Goal: Task Accomplishment & Management: Manage account settings

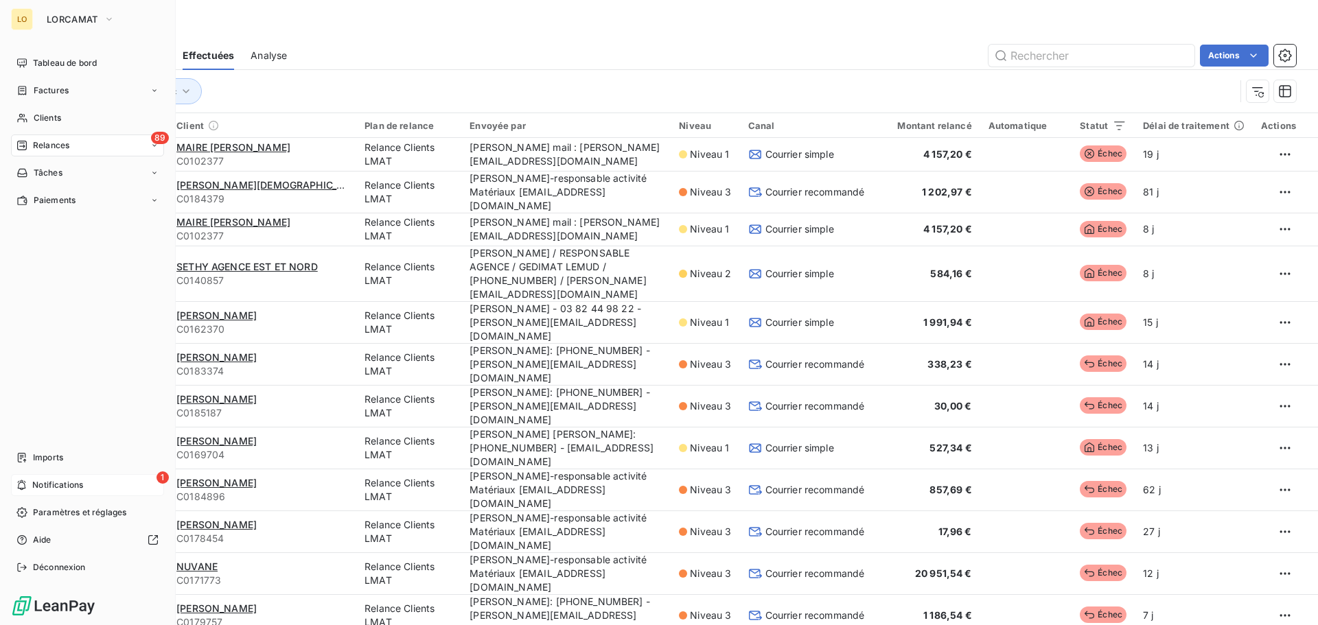
click at [34, 481] on span "Notifications" at bounding box center [57, 485] width 51 height 12
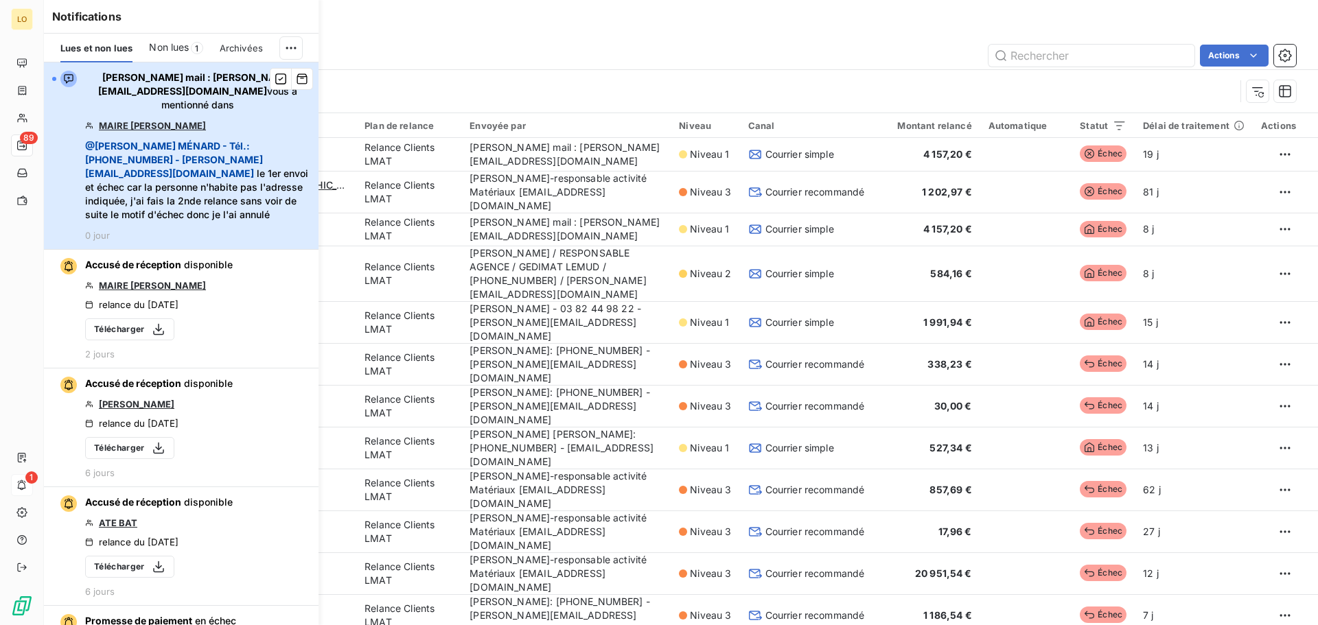
click at [205, 115] on div "[PERSON_NAME] mail : [PERSON_NAME][EMAIL_ADDRESS][DOMAIN_NAME] vous a mentionné…" at bounding box center [197, 156] width 225 height 170
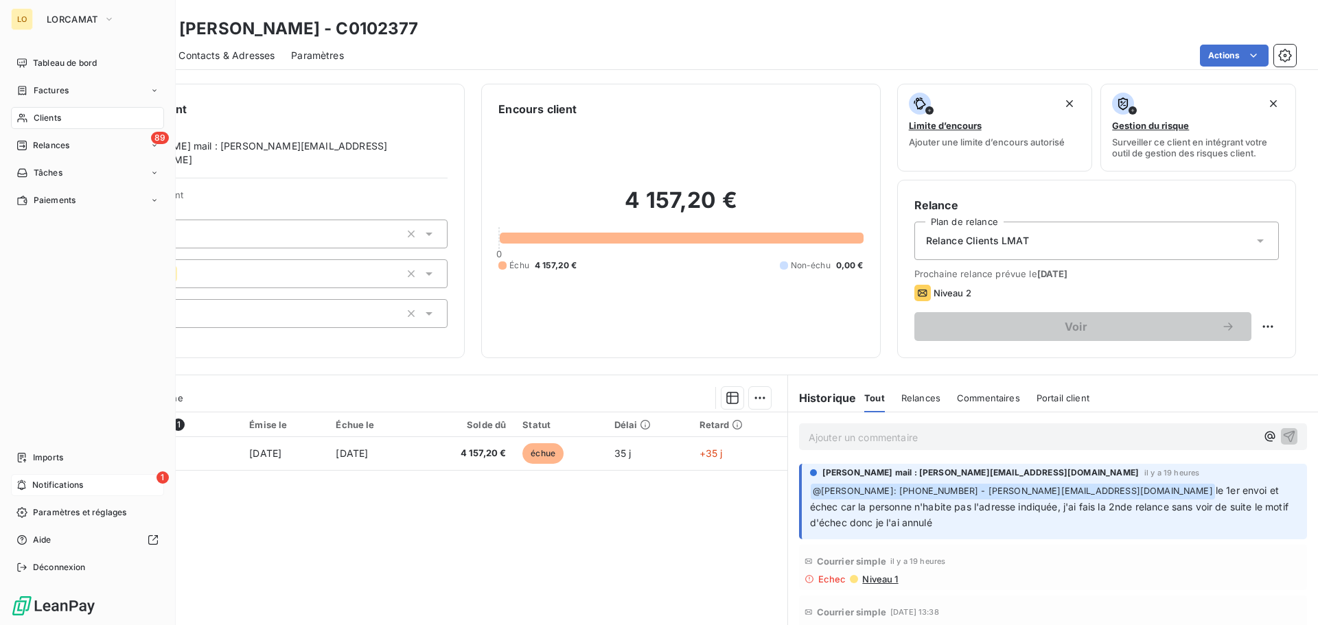
click at [20, 122] on icon at bounding box center [22, 118] width 12 height 11
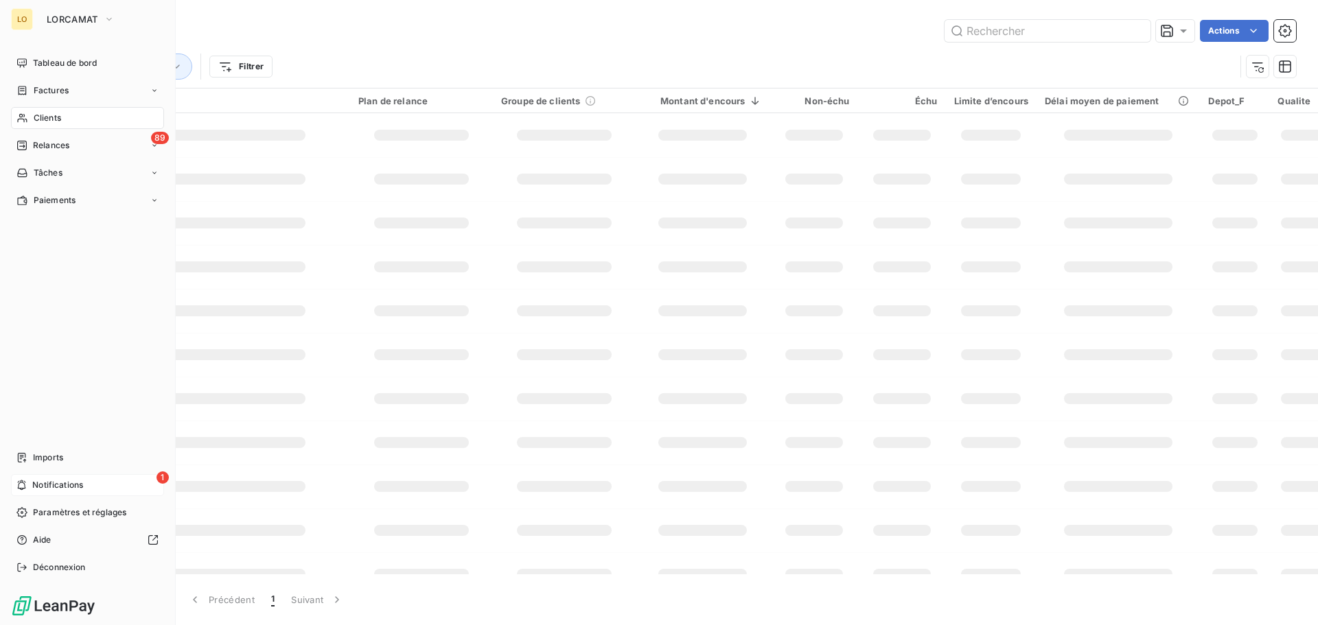
click at [25, 487] on icon at bounding box center [21, 485] width 10 height 11
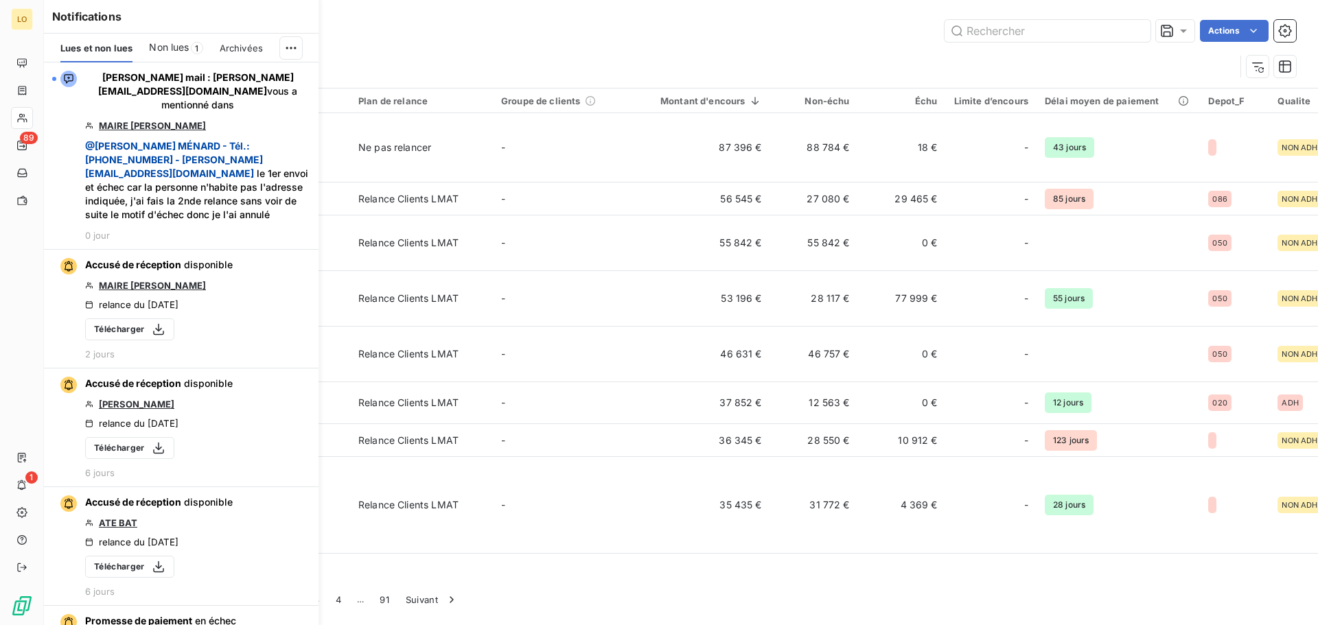
click at [183, 45] on span "Non lues" at bounding box center [169, 48] width 40 height 14
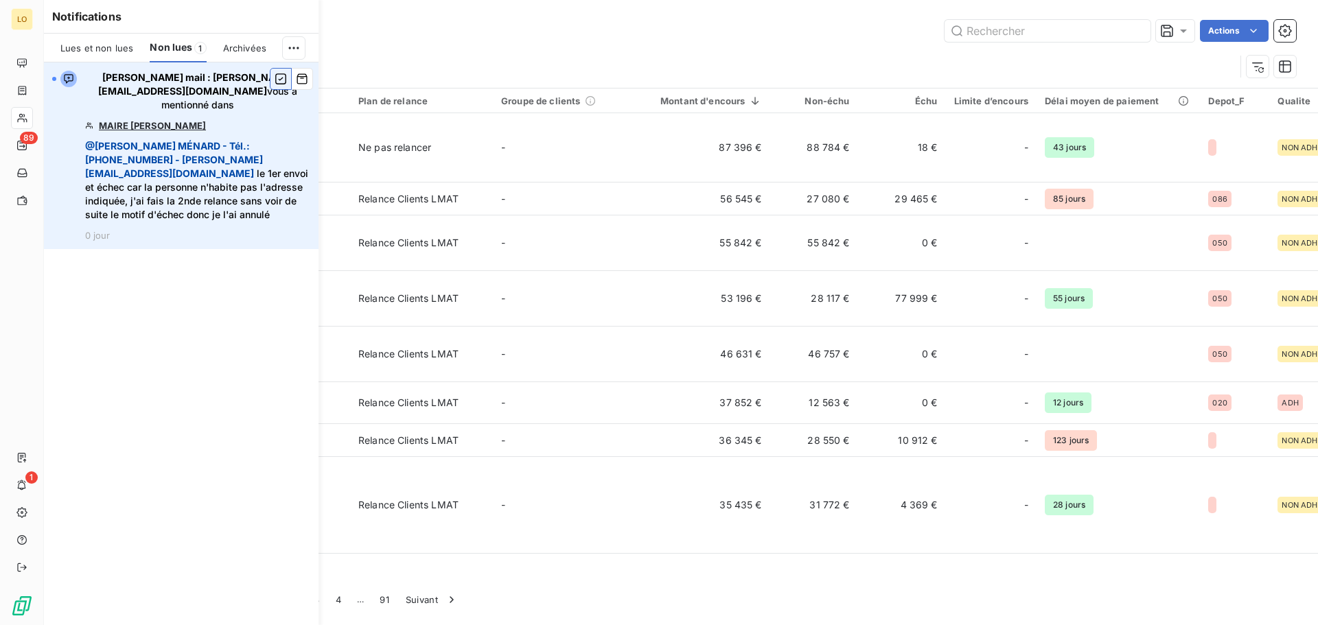
click at [284, 78] on icon "button" at bounding box center [281, 79] width 12 height 14
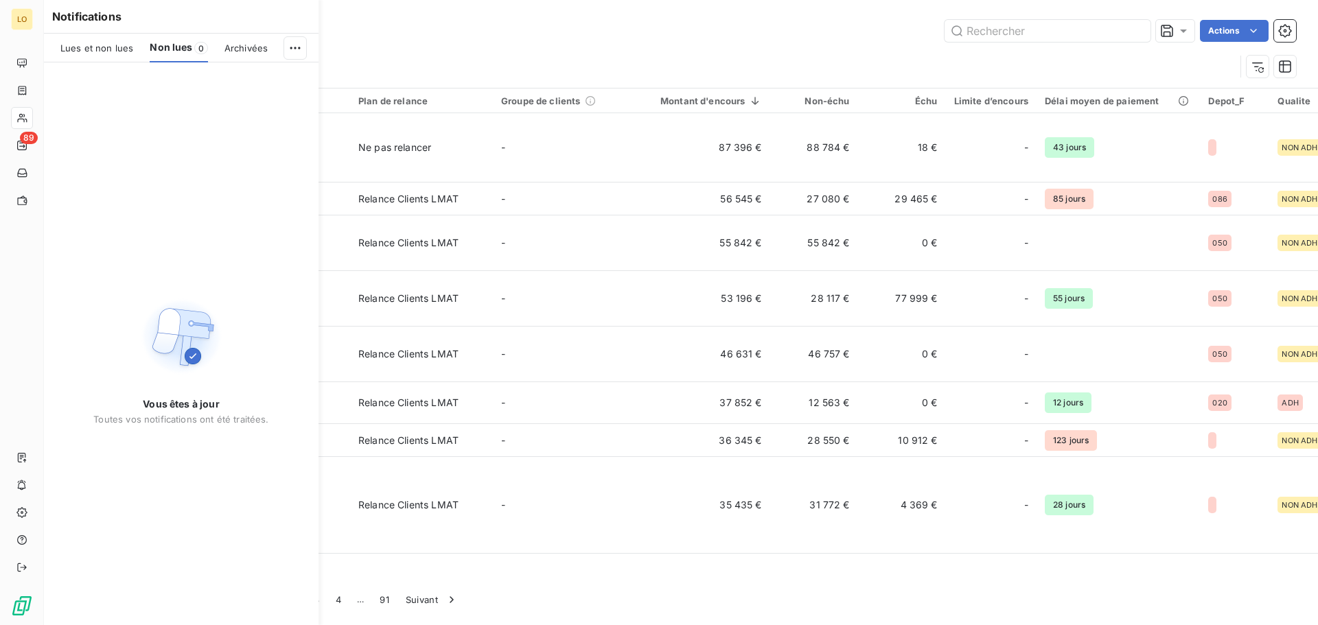
click at [99, 45] on span "Lues et non lues" at bounding box center [96, 48] width 73 height 11
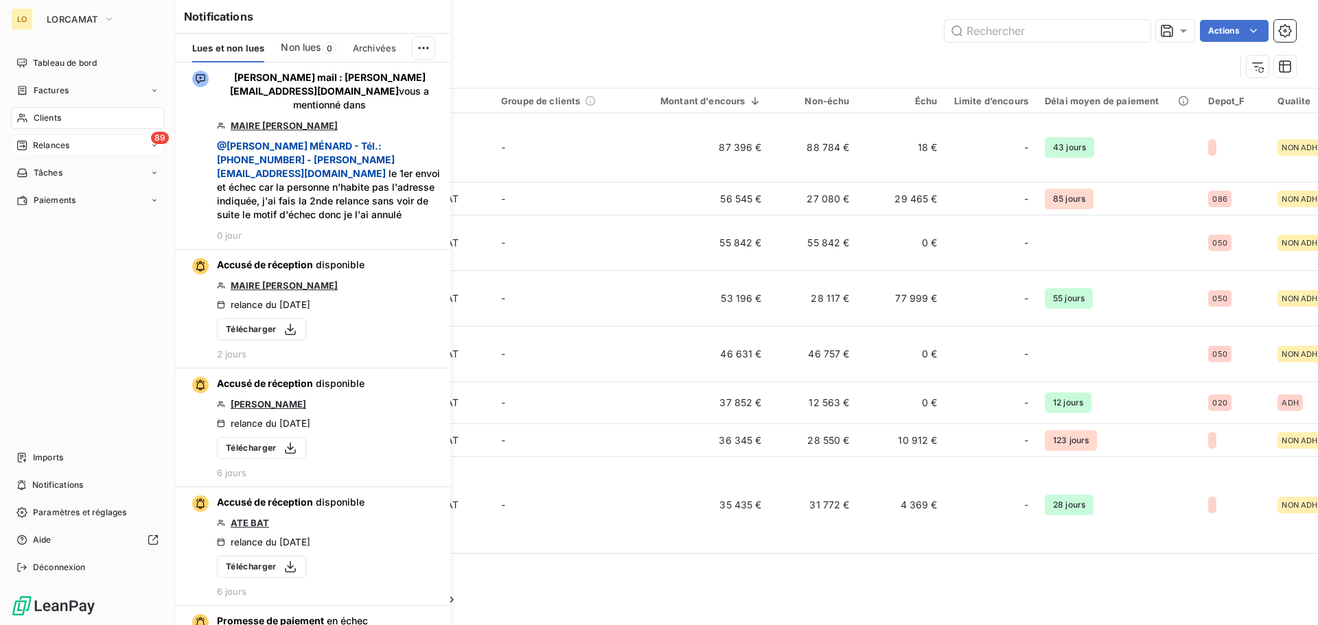
click at [18, 144] on icon at bounding box center [22, 146] width 10 height 10
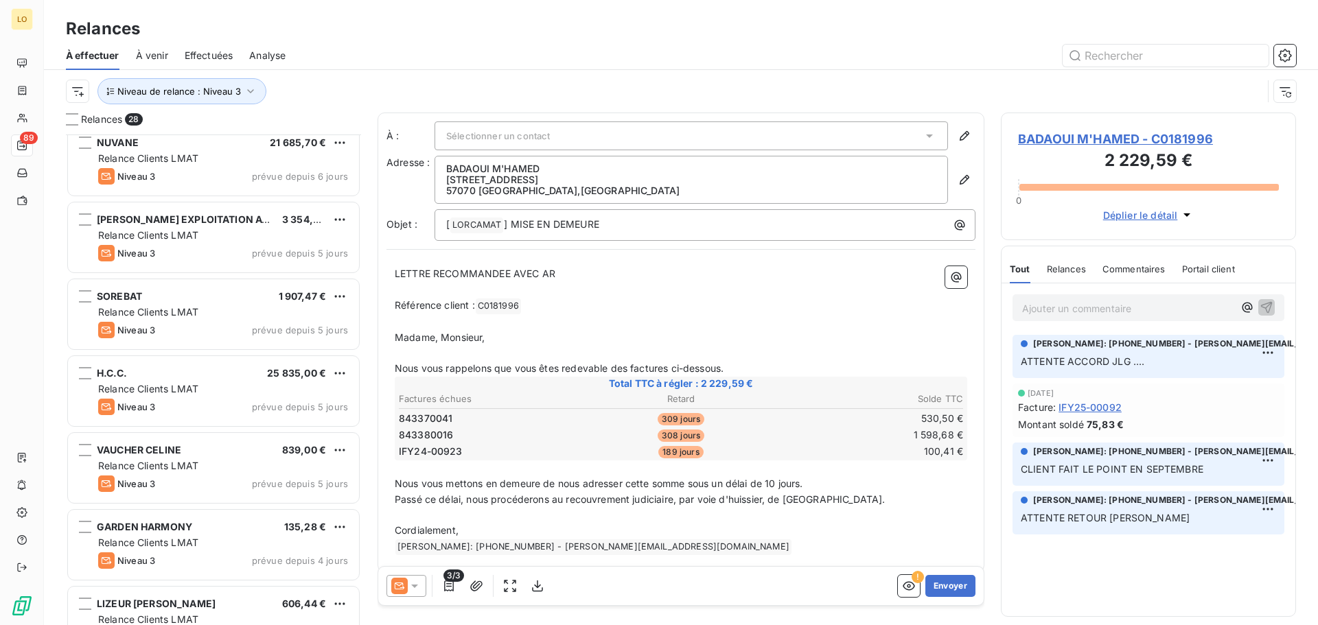
scroll to position [1663, 0]
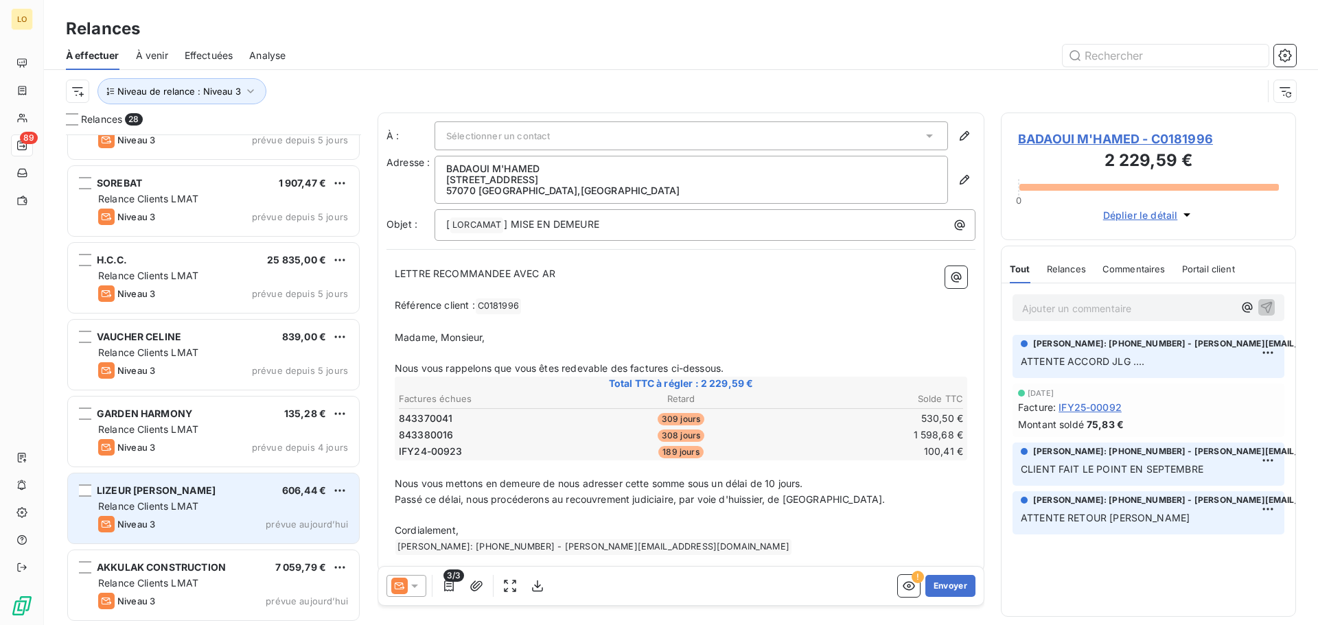
click at [240, 530] on div "Niveau 3 prévue aujourd’hui" at bounding box center [223, 524] width 250 height 16
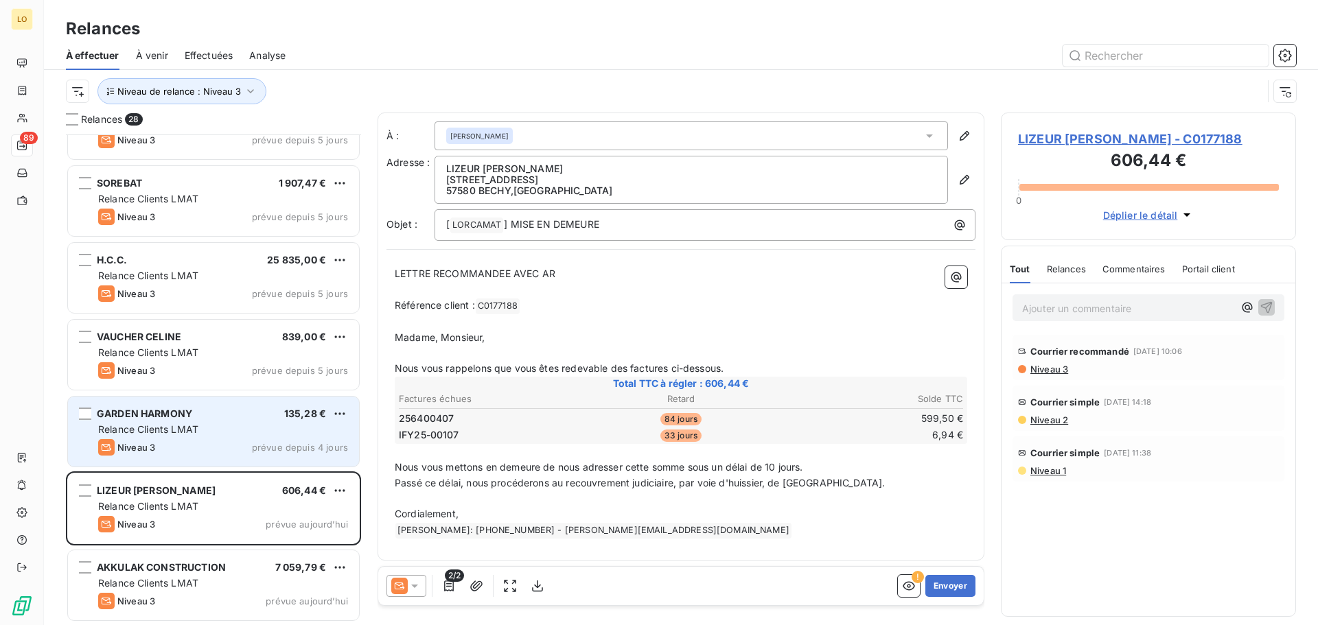
click at [193, 426] on span "Relance Clients LMAT" at bounding box center [148, 430] width 100 height 12
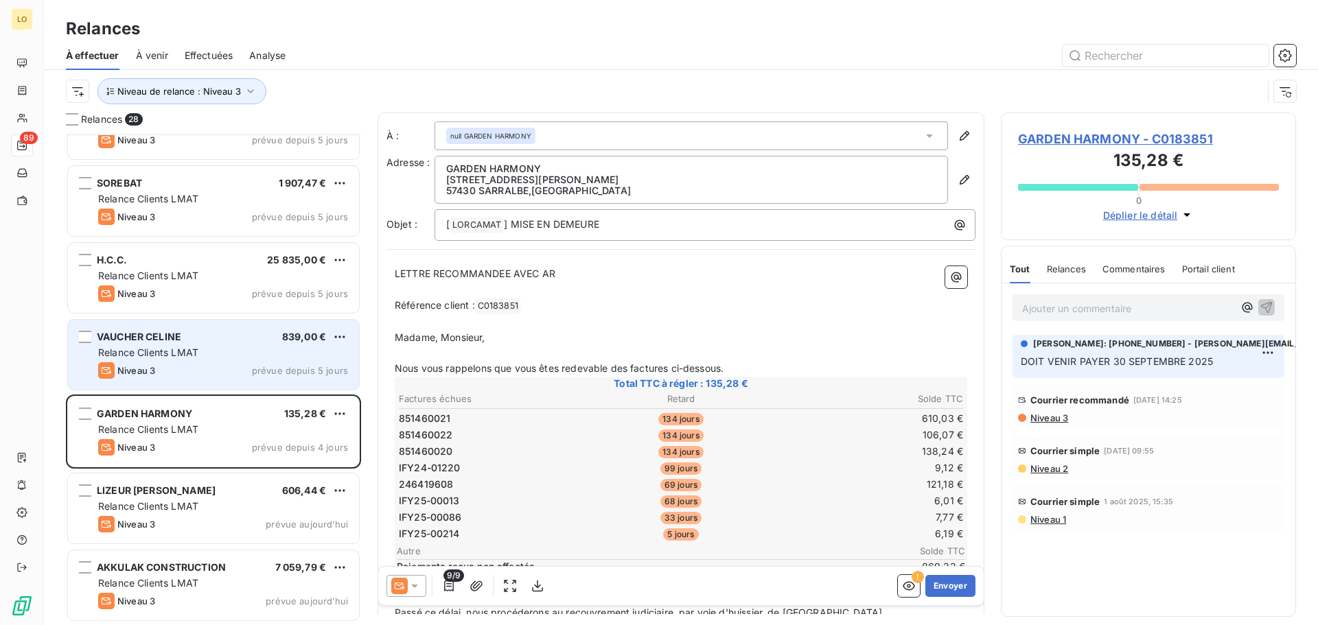
click at [168, 338] on span "VAUCHER CELINE" at bounding box center [139, 337] width 84 height 12
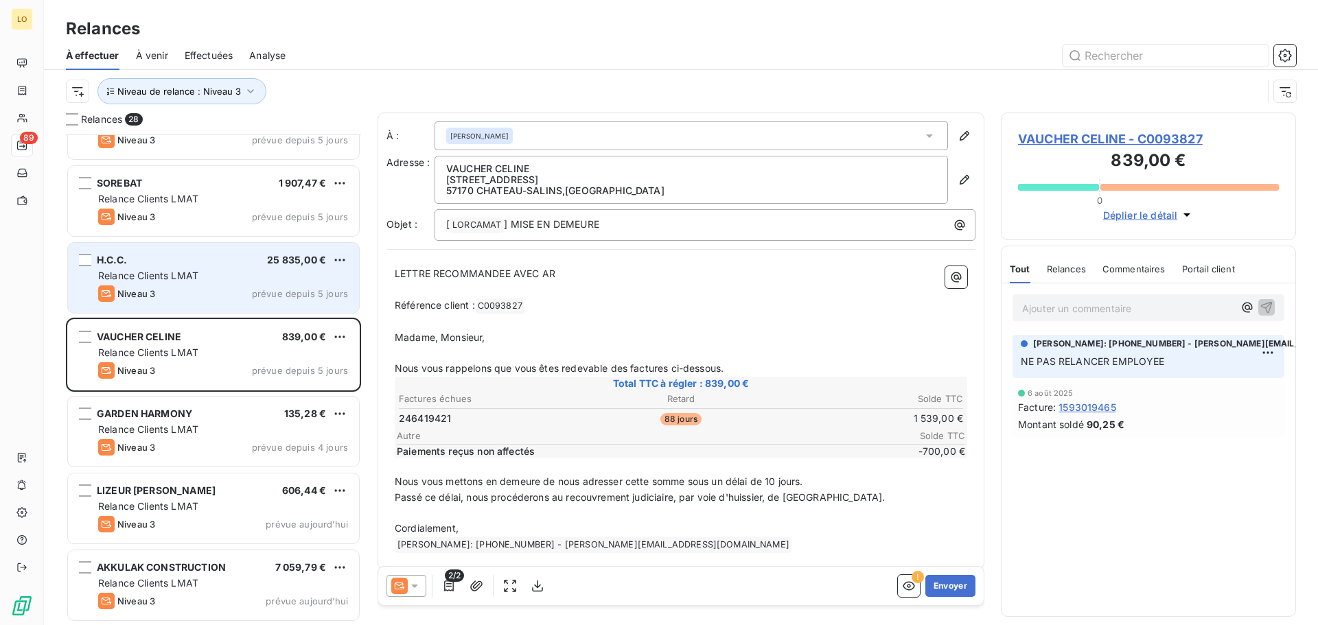
click at [225, 301] on div "Niveau 3 prévue depuis 5 jours" at bounding box center [223, 294] width 250 height 16
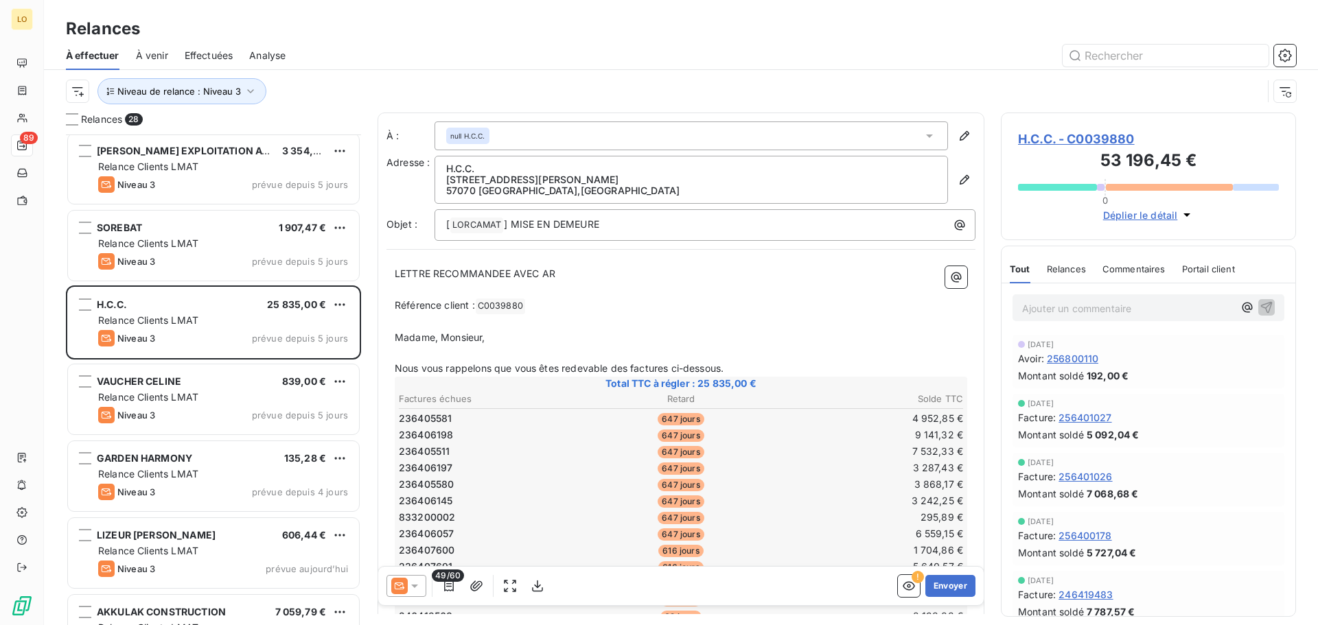
scroll to position [1594, 0]
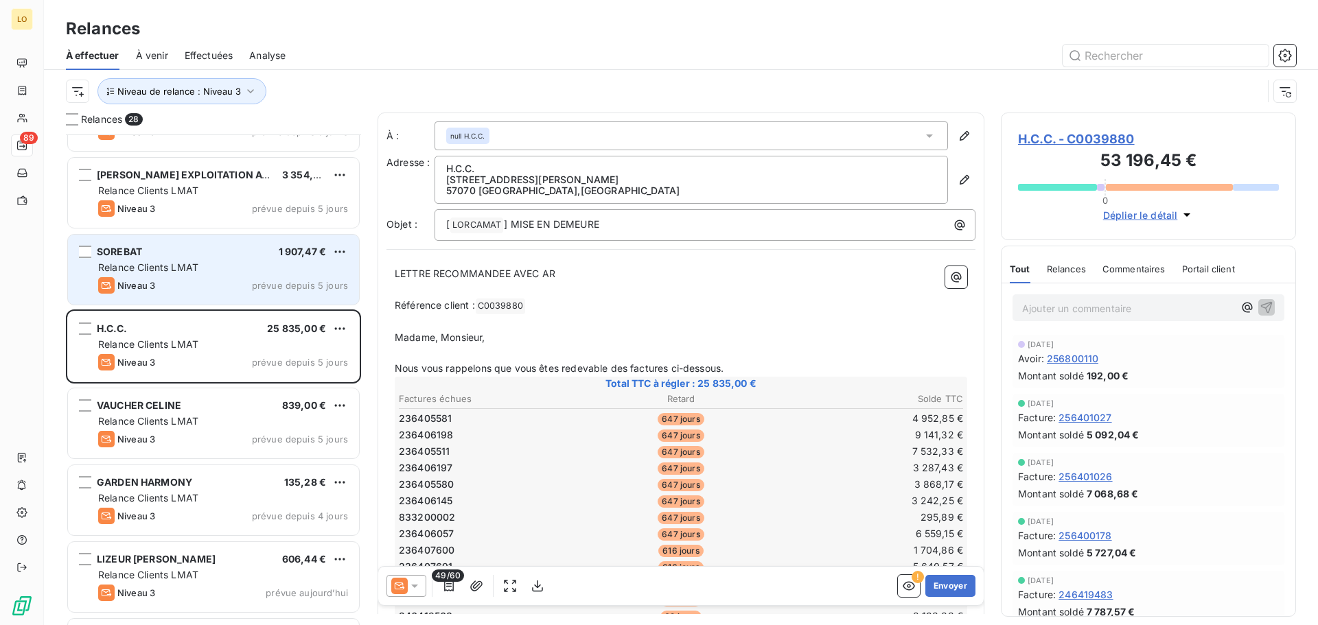
click at [185, 253] on div "SOREBAT 1 907,47 €" at bounding box center [223, 252] width 250 height 12
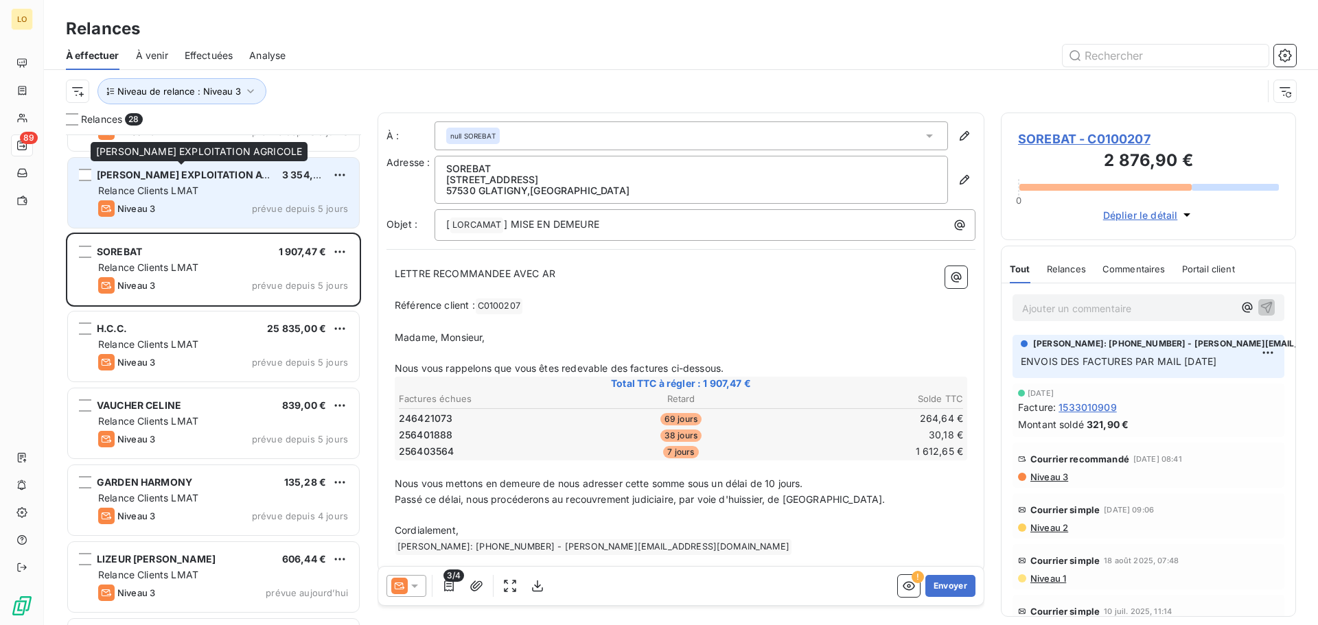
click at [192, 181] on div "[PERSON_NAME] EXPLOITATION AGRICOLE" at bounding box center [184, 175] width 174 height 14
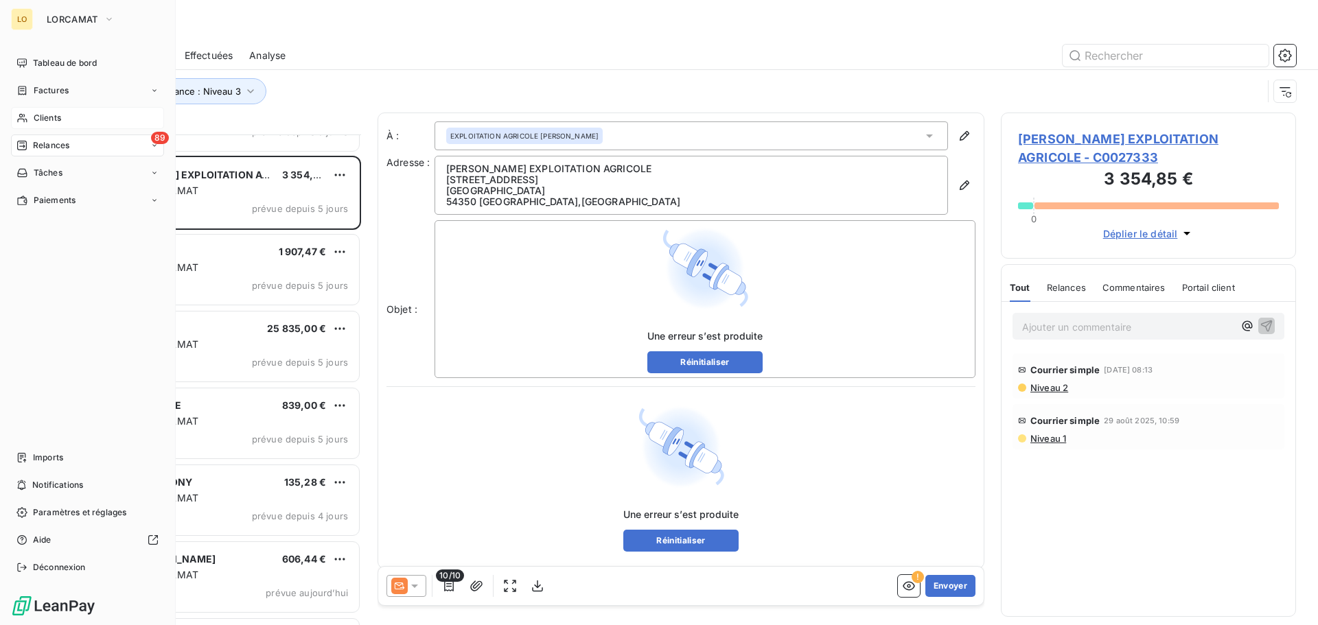
click at [32, 114] on div "Clients" at bounding box center [87, 118] width 153 height 22
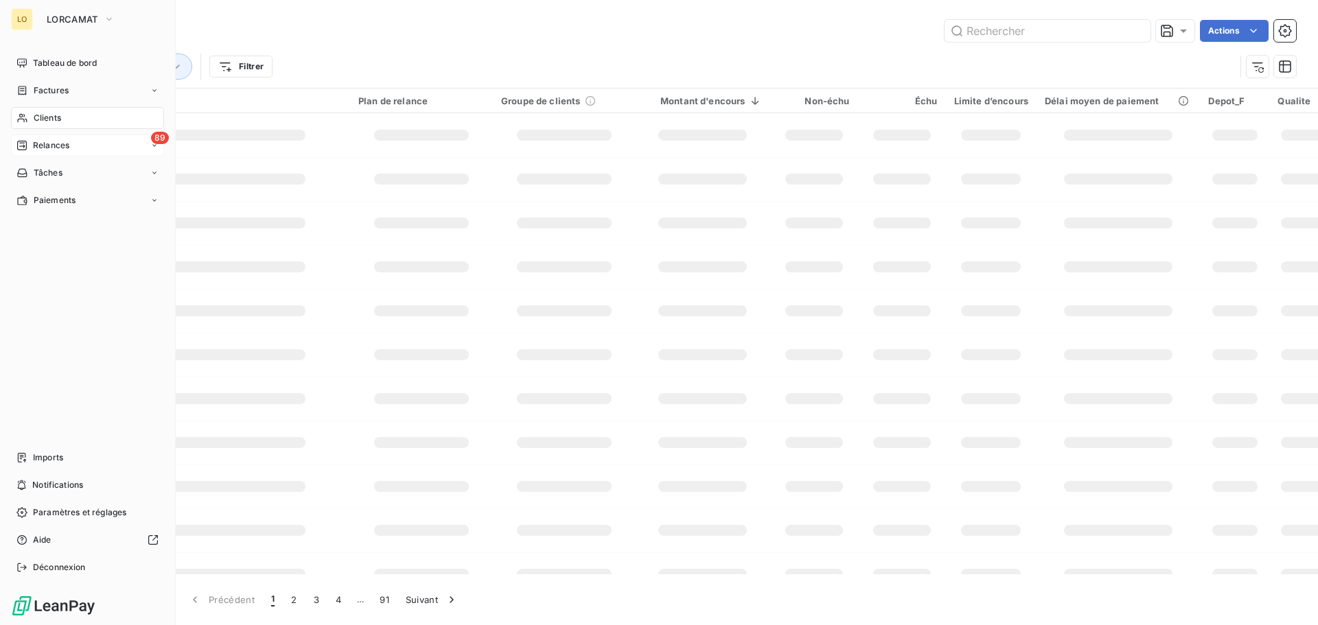
click at [28, 147] on div "Relances" at bounding box center [42, 145] width 53 height 12
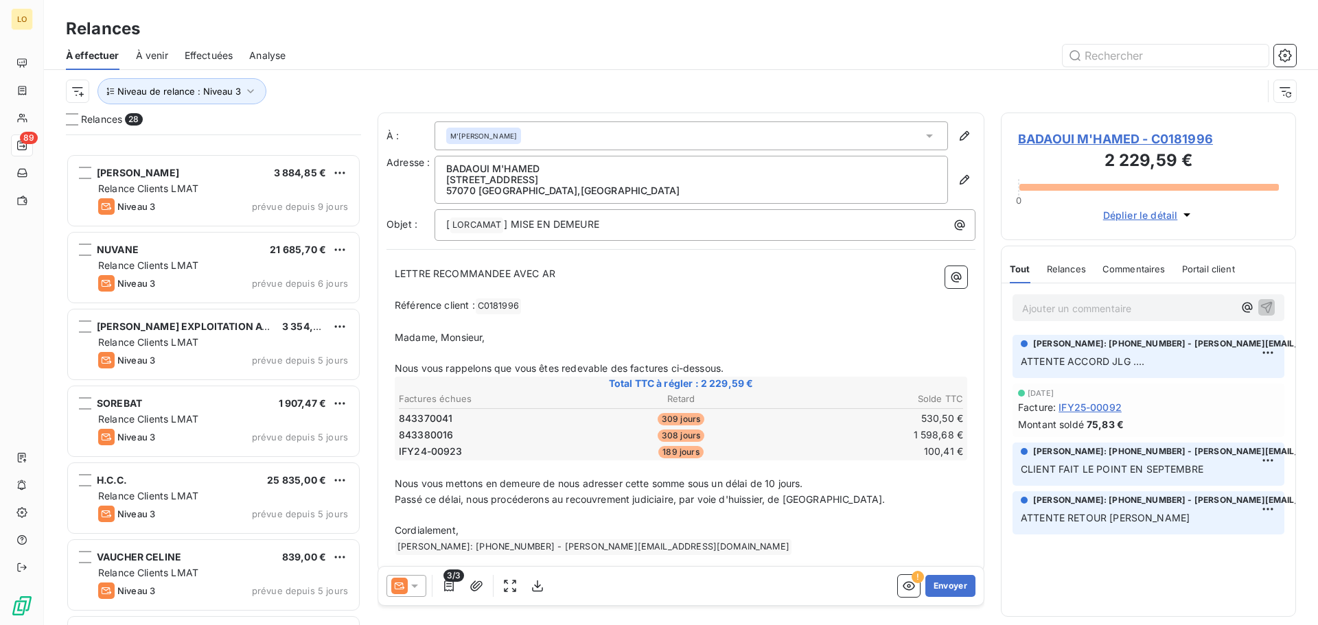
scroll to position [1663, 0]
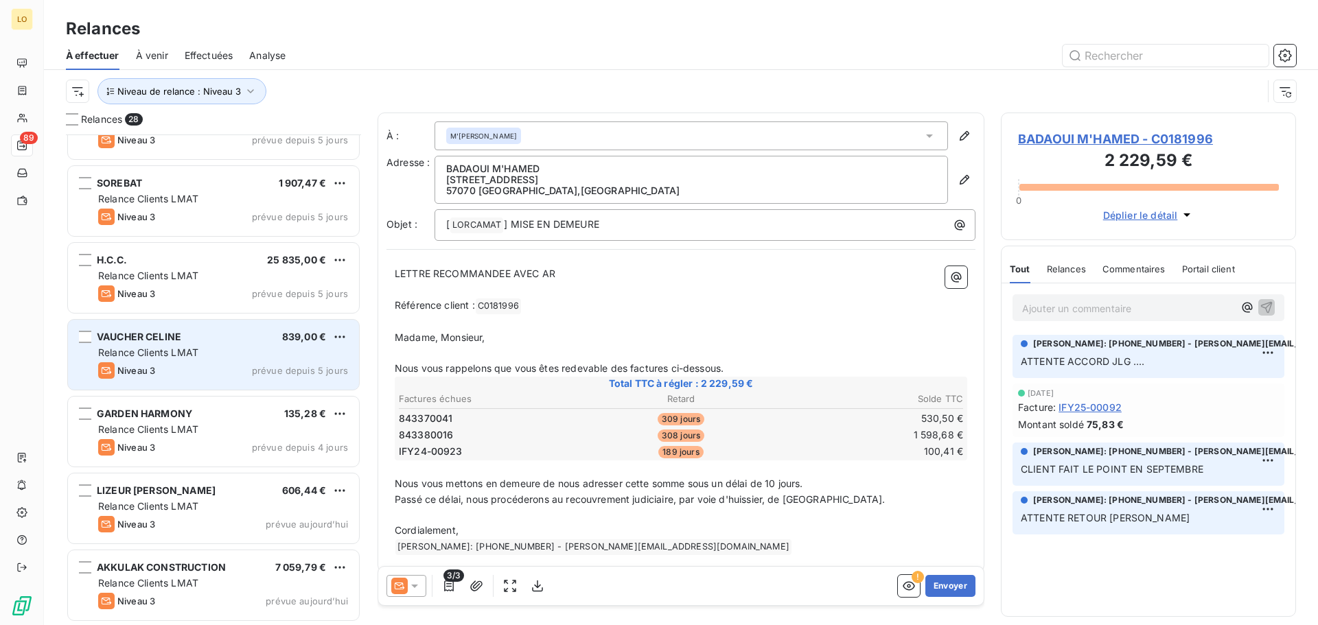
click at [194, 358] on span "Relance Clients LMAT" at bounding box center [148, 353] width 100 height 12
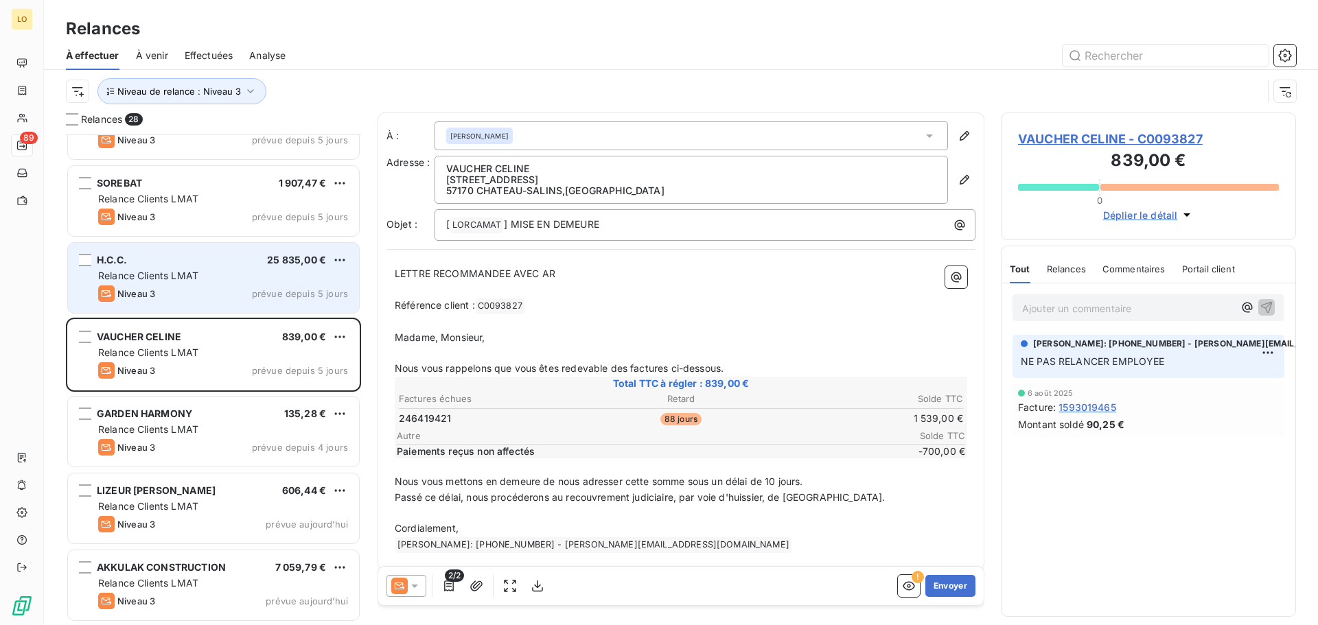
click at [199, 291] on div "Niveau 3 prévue depuis 5 jours" at bounding box center [223, 294] width 250 height 16
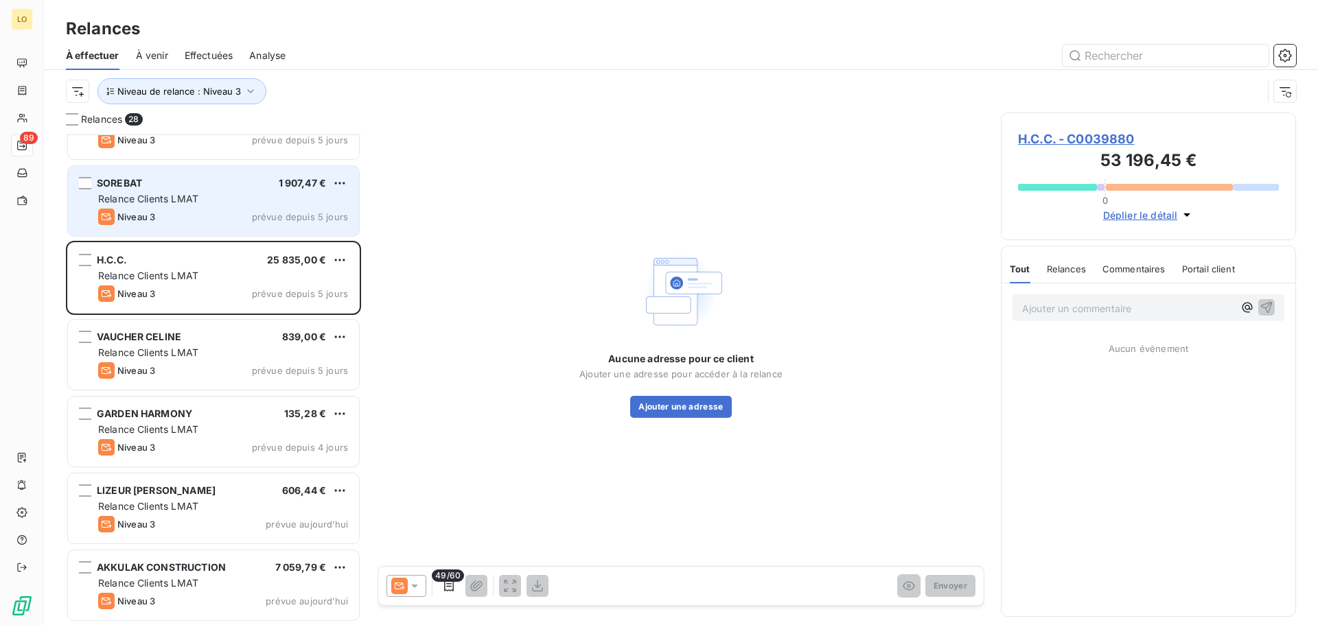
click at [192, 199] on span "Relance Clients LMAT" at bounding box center [148, 199] width 100 height 12
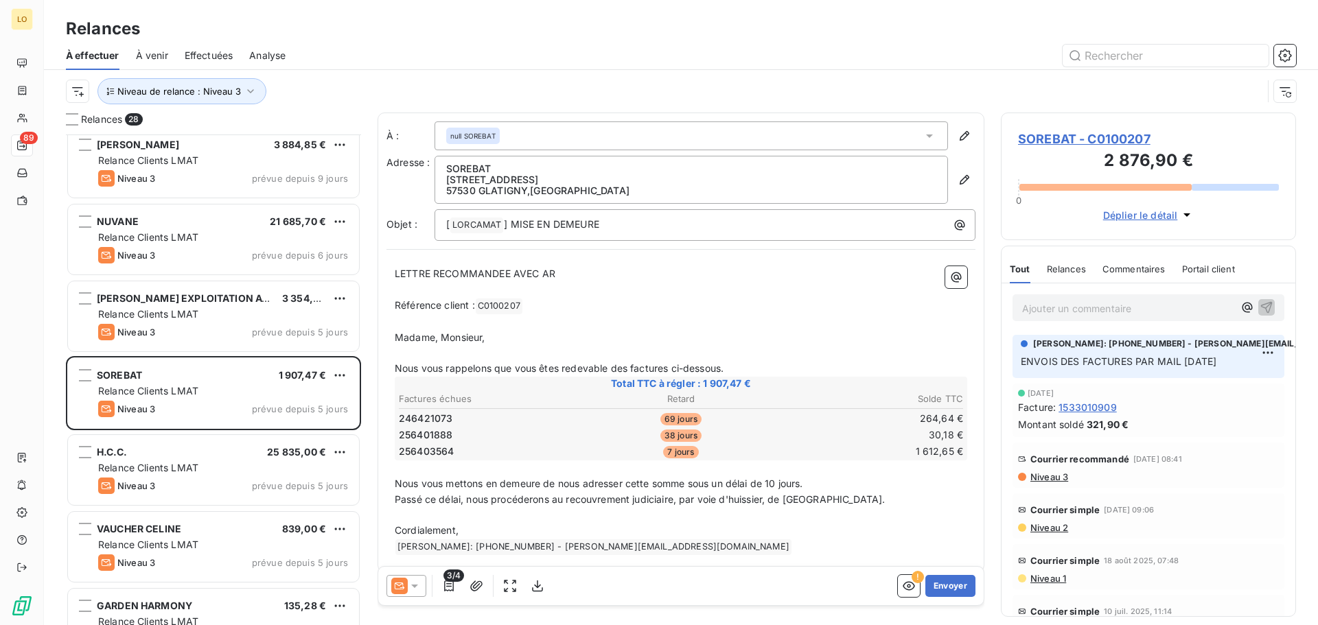
scroll to position [1457, 0]
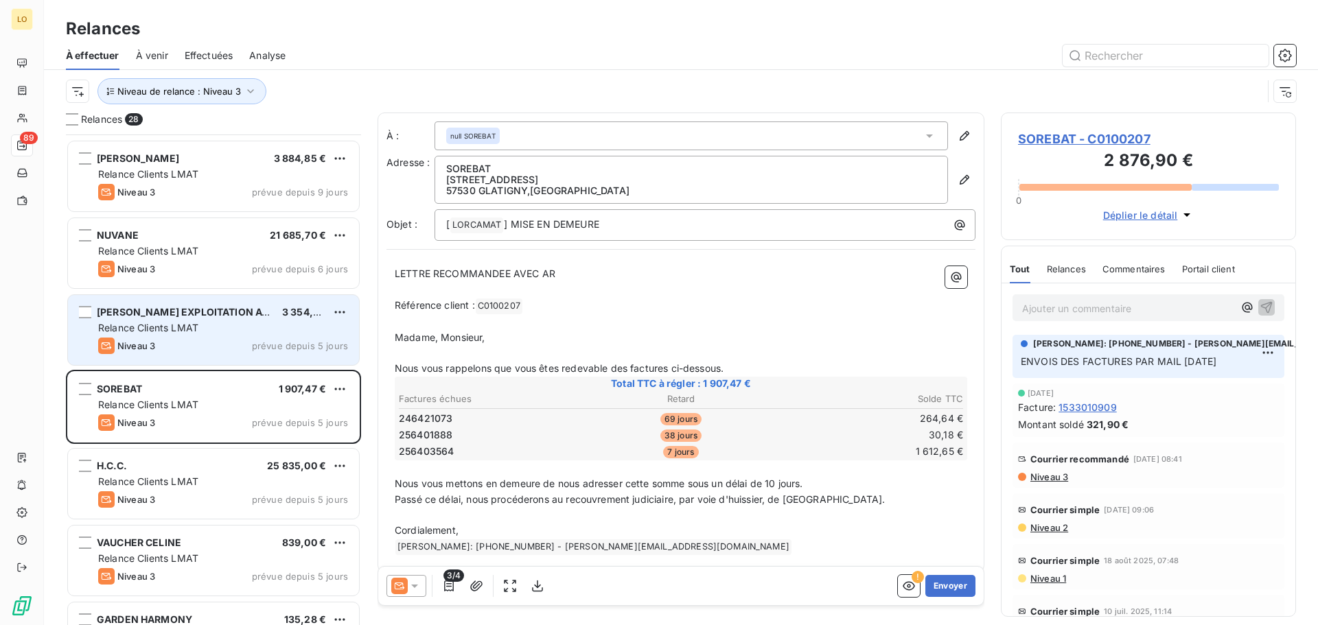
click at [209, 335] on div "[PERSON_NAME] EXPLOITATION AGRICOLE 3 354,85 € Relance Clients LMAT Niveau 3 pr…" at bounding box center [213, 330] width 291 height 70
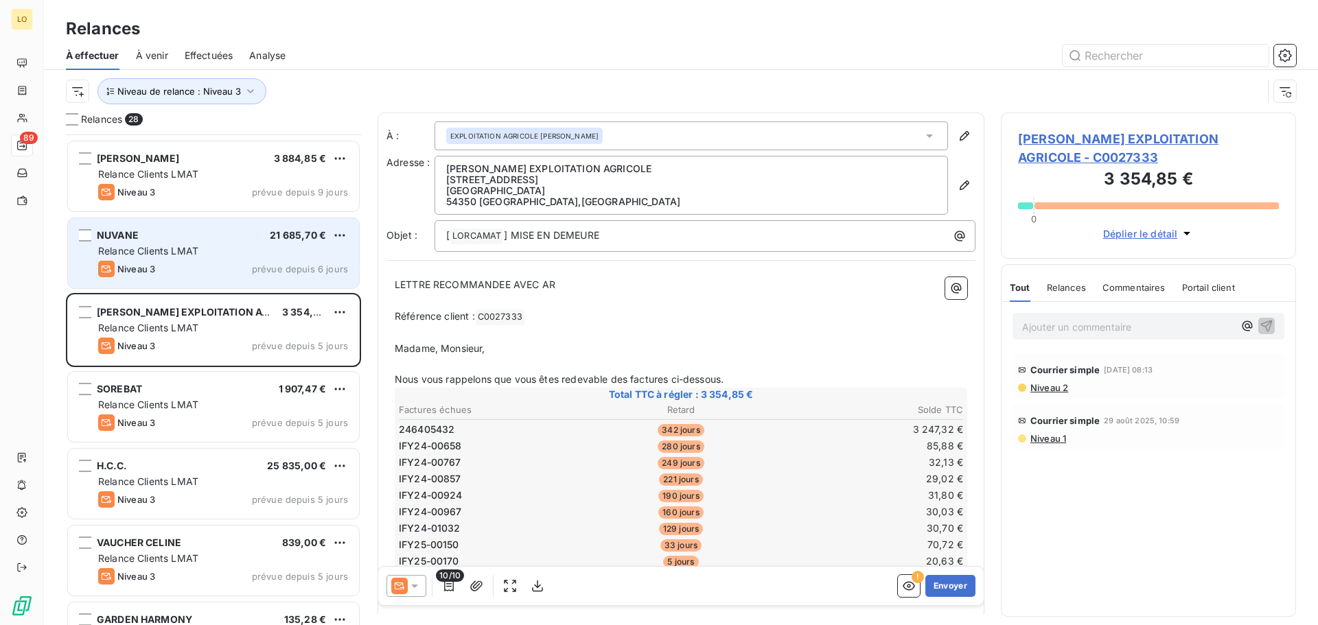
click at [216, 252] on div "Relance Clients LMAT" at bounding box center [223, 251] width 250 height 14
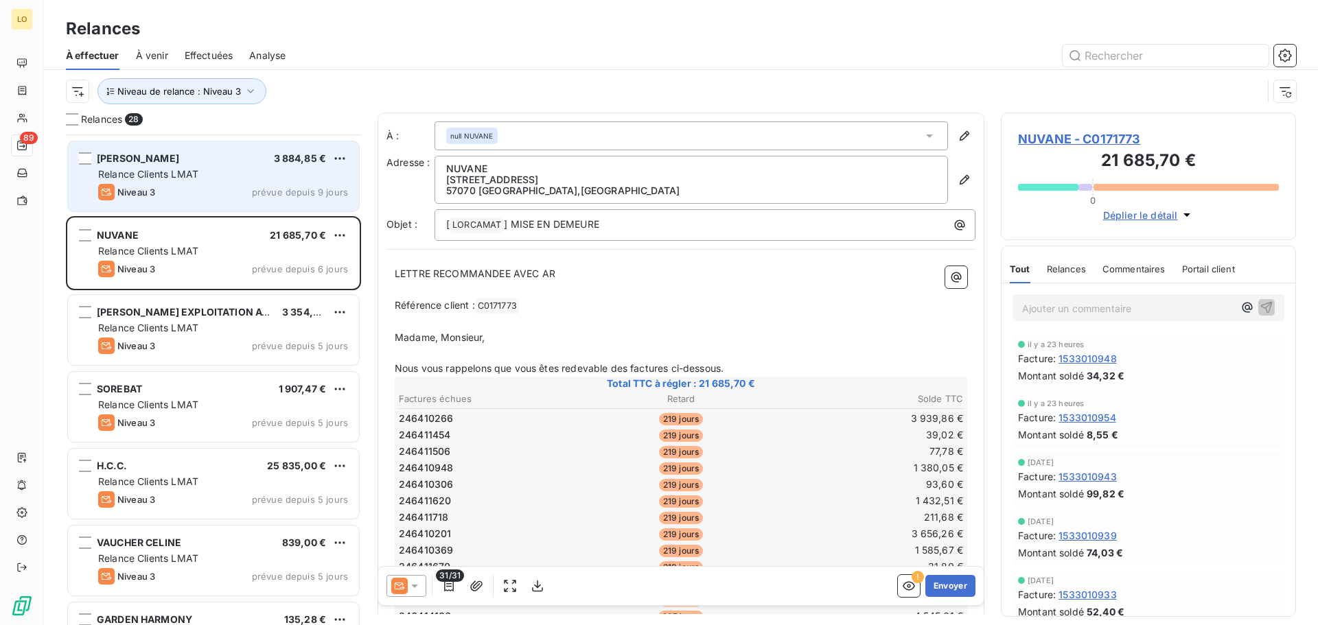
click at [201, 199] on div "Niveau 3 prévue depuis 9 jours" at bounding box center [223, 192] width 250 height 16
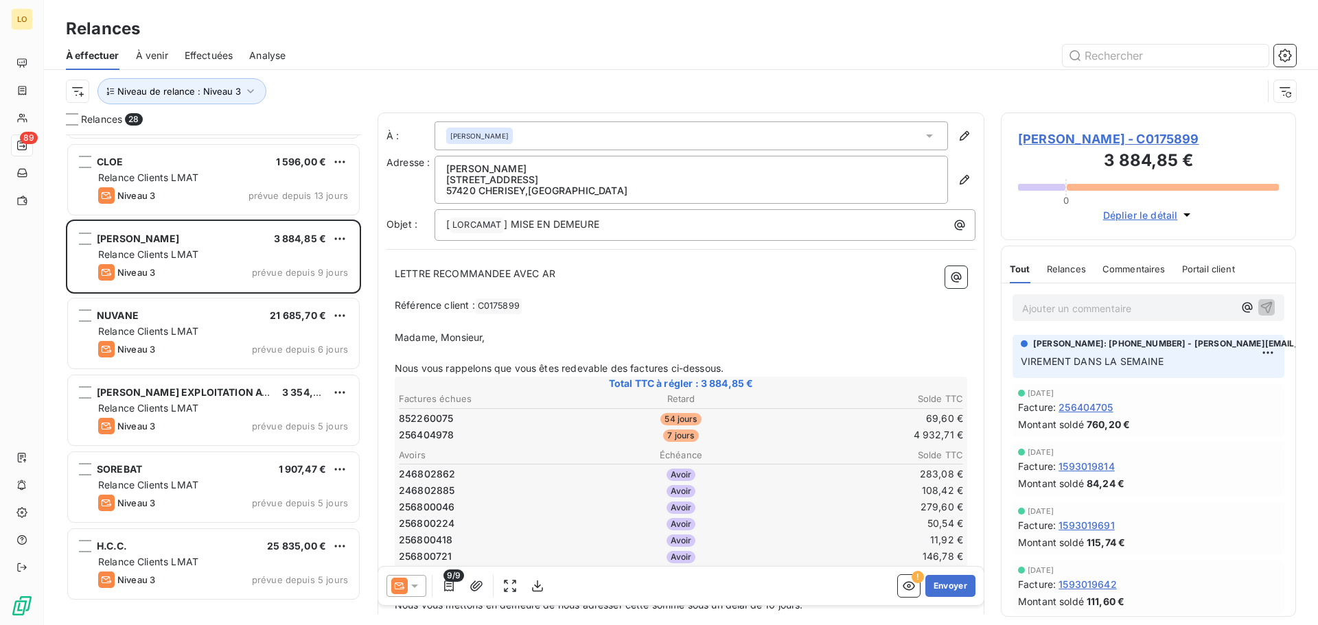
scroll to position [1251, 0]
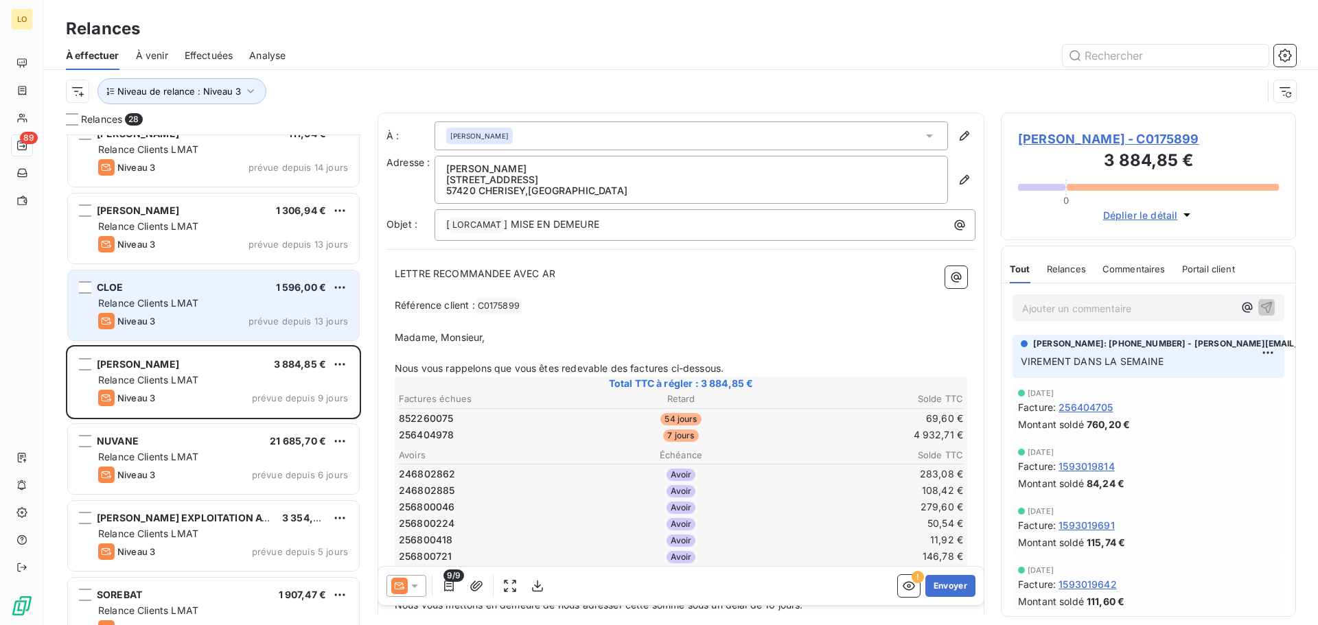
click at [209, 298] on div "Relance Clients LMAT" at bounding box center [223, 304] width 250 height 14
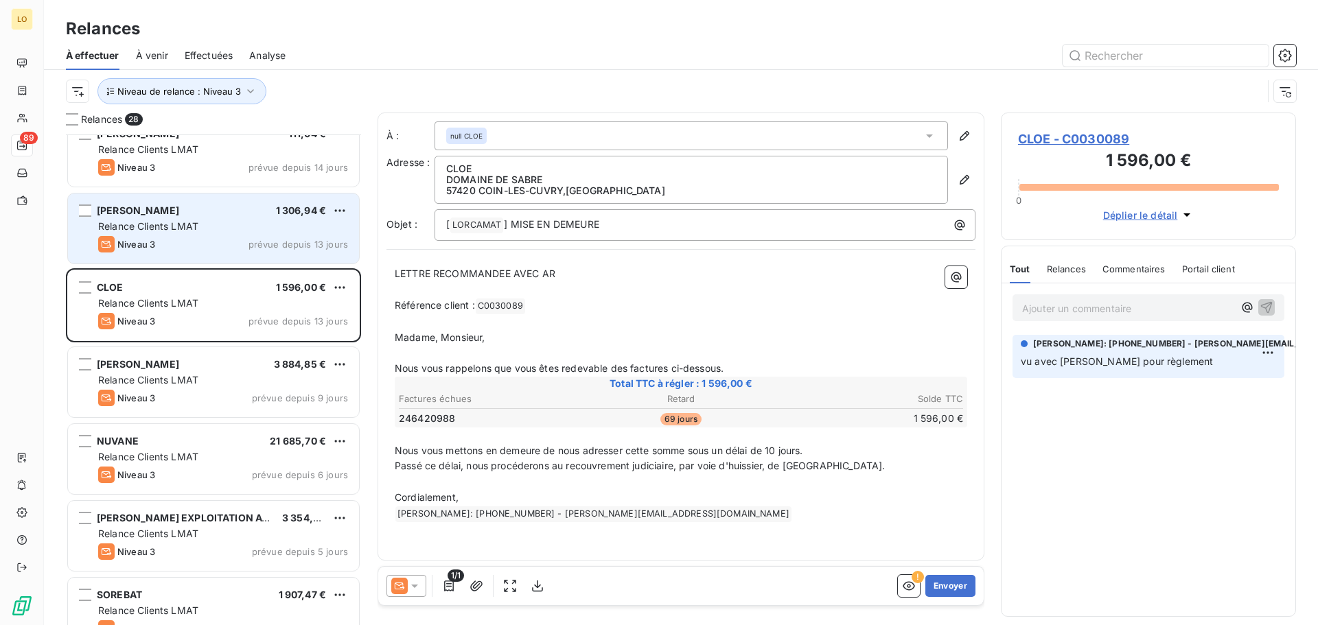
click at [198, 235] on div "[PERSON_NAME] 1 306,94 € Relance Clients LMAT Niveau 3 prévue depuis 13 jours" at bounding box center [213, 229] width 291 height 70
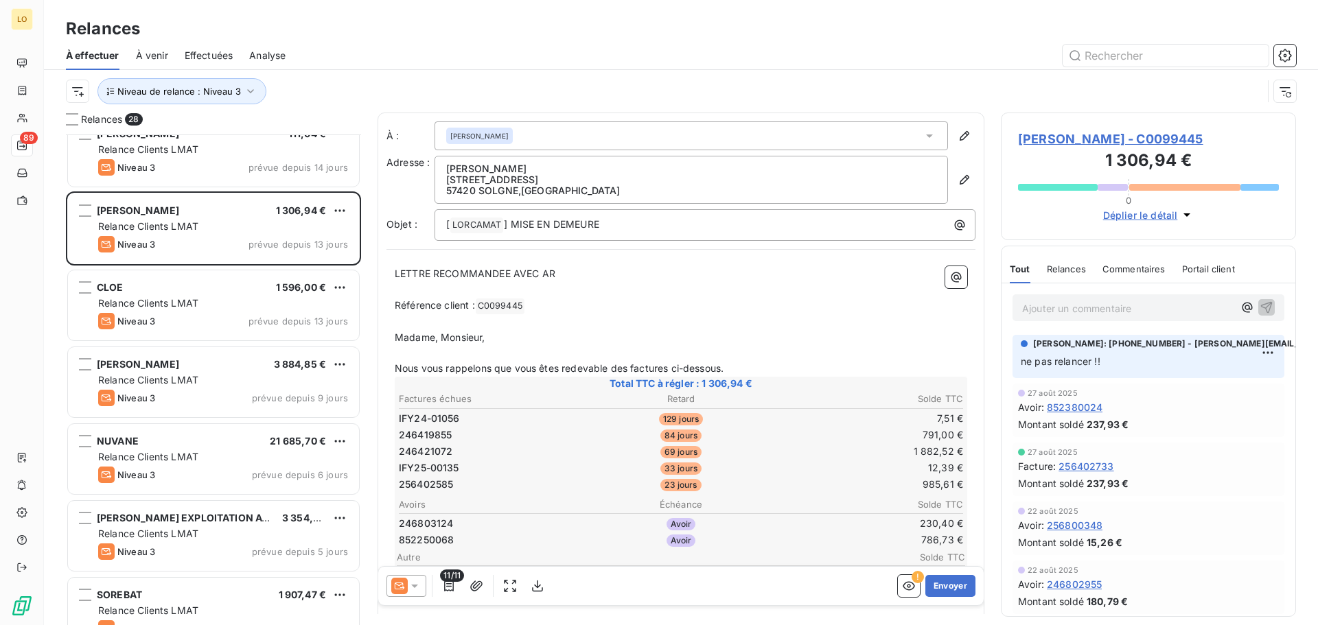
scroll to position [1182, 0]
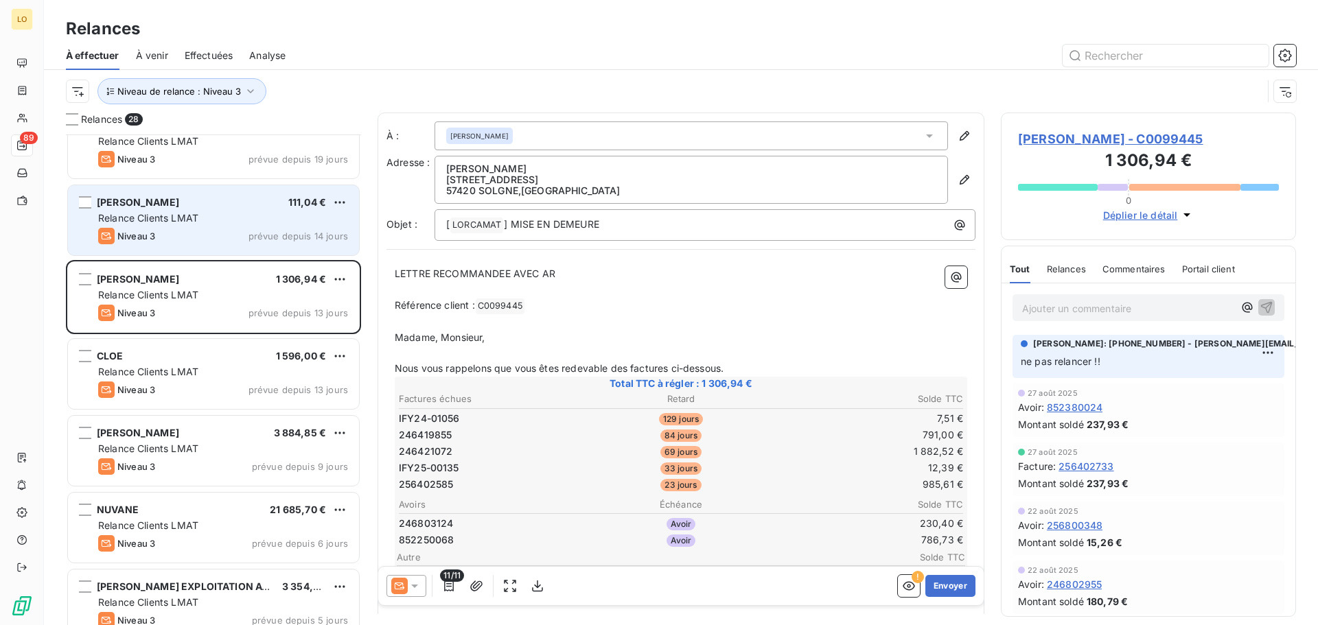
click at [259, 221] on div "Relance Clients LMAT" at bounding box center [223, 218] width 250 height 14
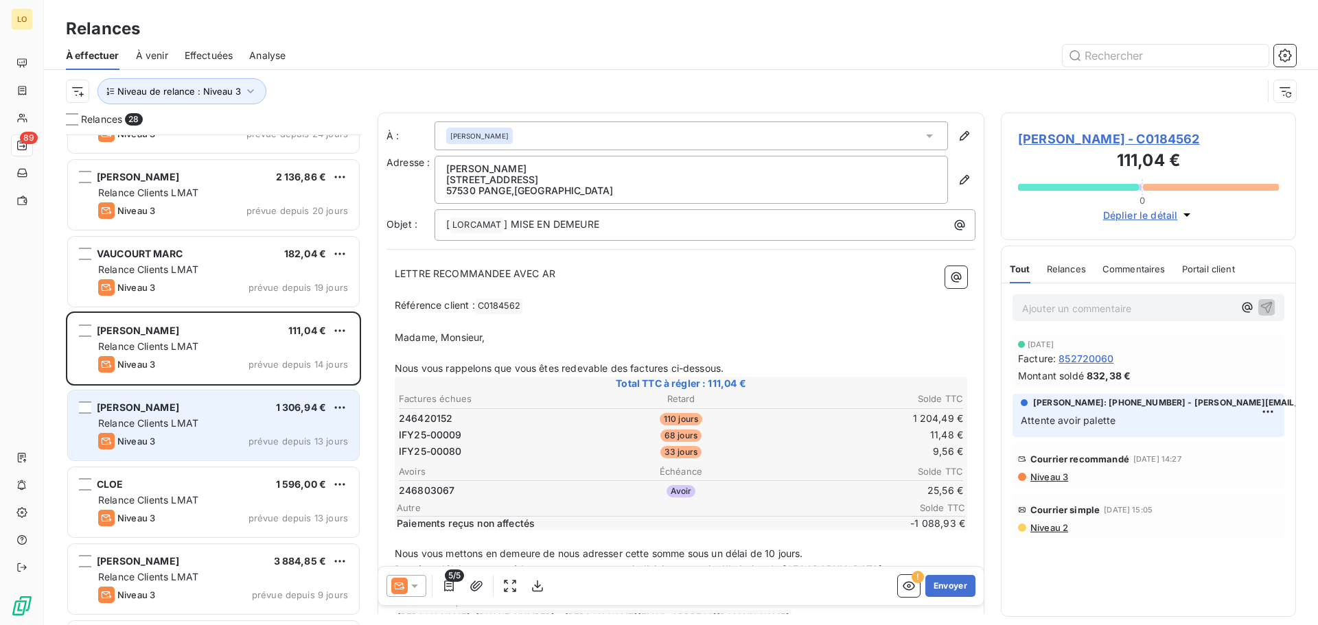
scroll to position [1045, 0]
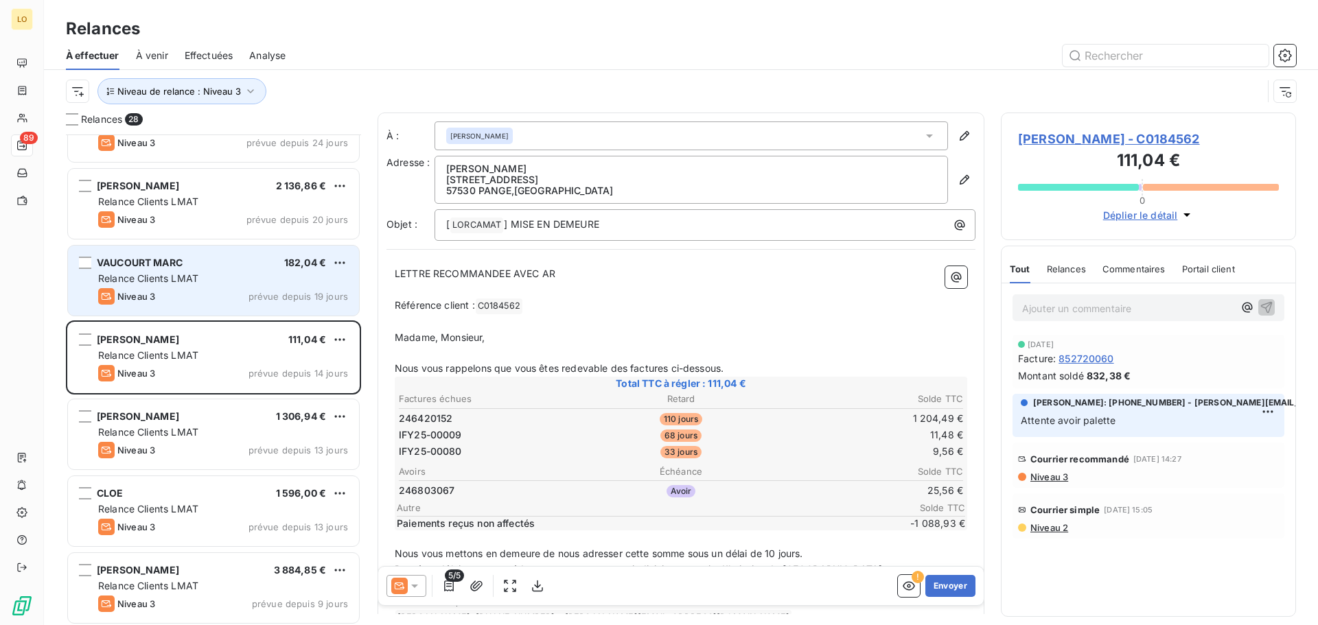
click at [240, 273] on div "Relance Clients LMAT" at bounding box center [223, 279] width 250 height 14
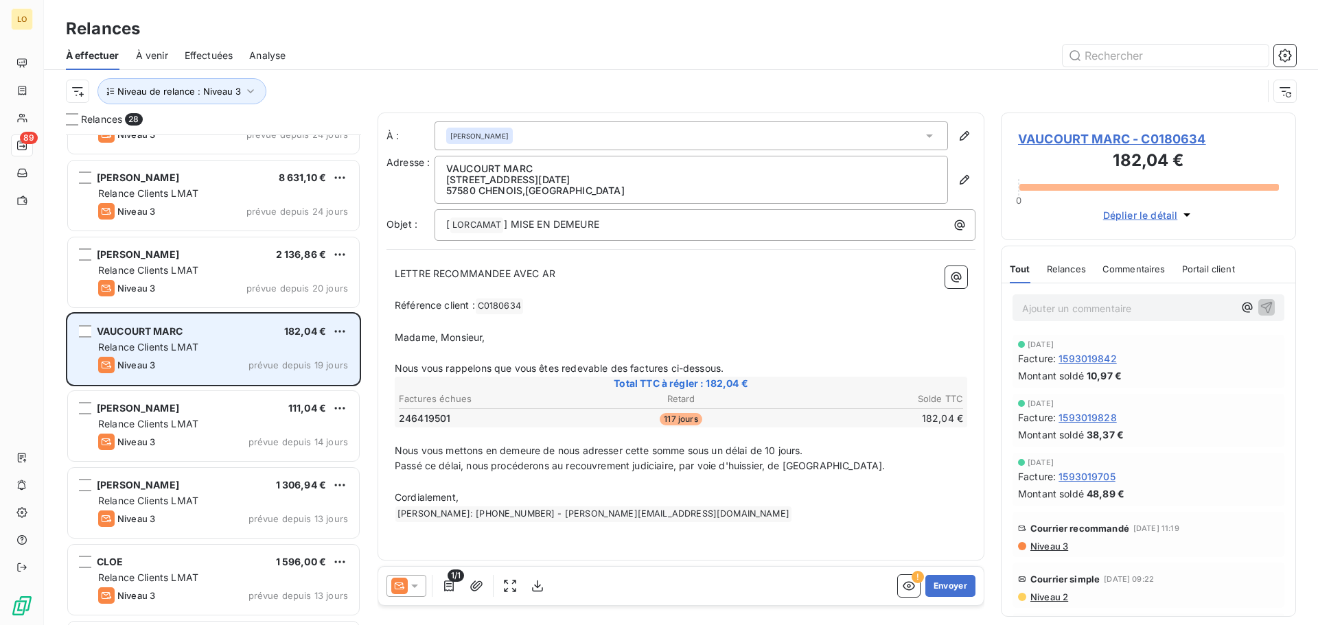
scroll to position [839, 0]
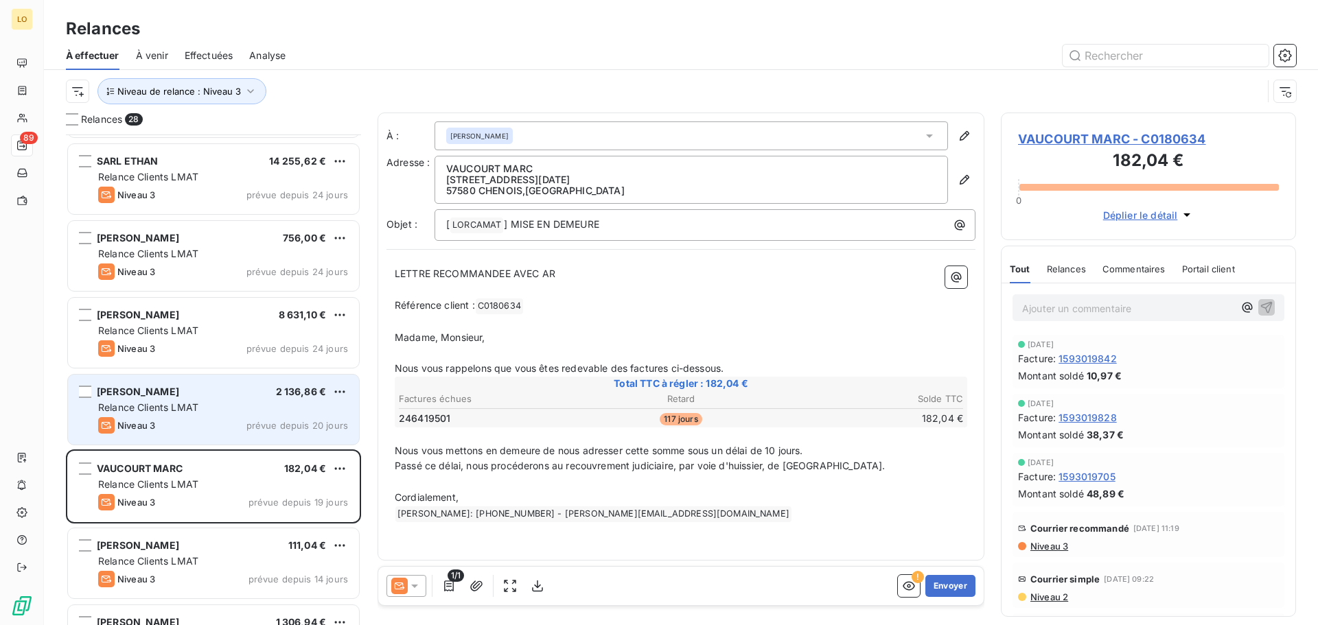
click at [200, 389] on div "[PERSON_NAME] 2 136,86 €" at bounding box center [223, 392] width 250 height 12
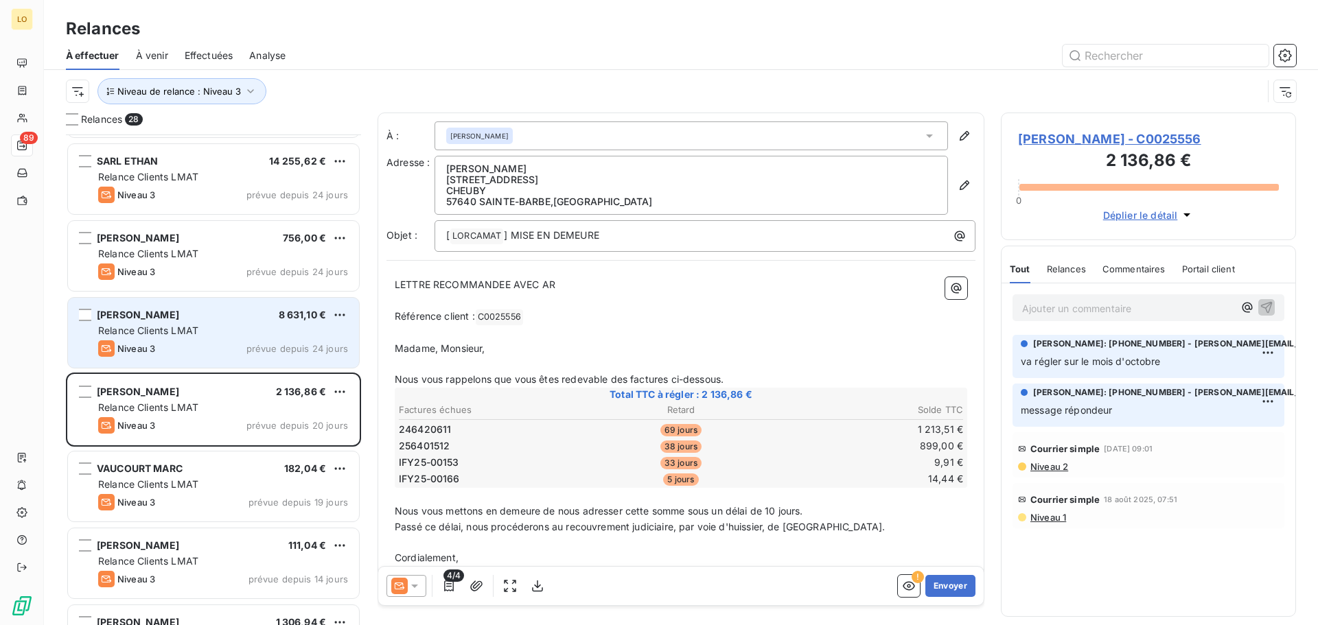
click at [220, 316] on div "[PERSON_NAME] 8 631,10 €" at bounding box center [223, 315] width 250 height 12
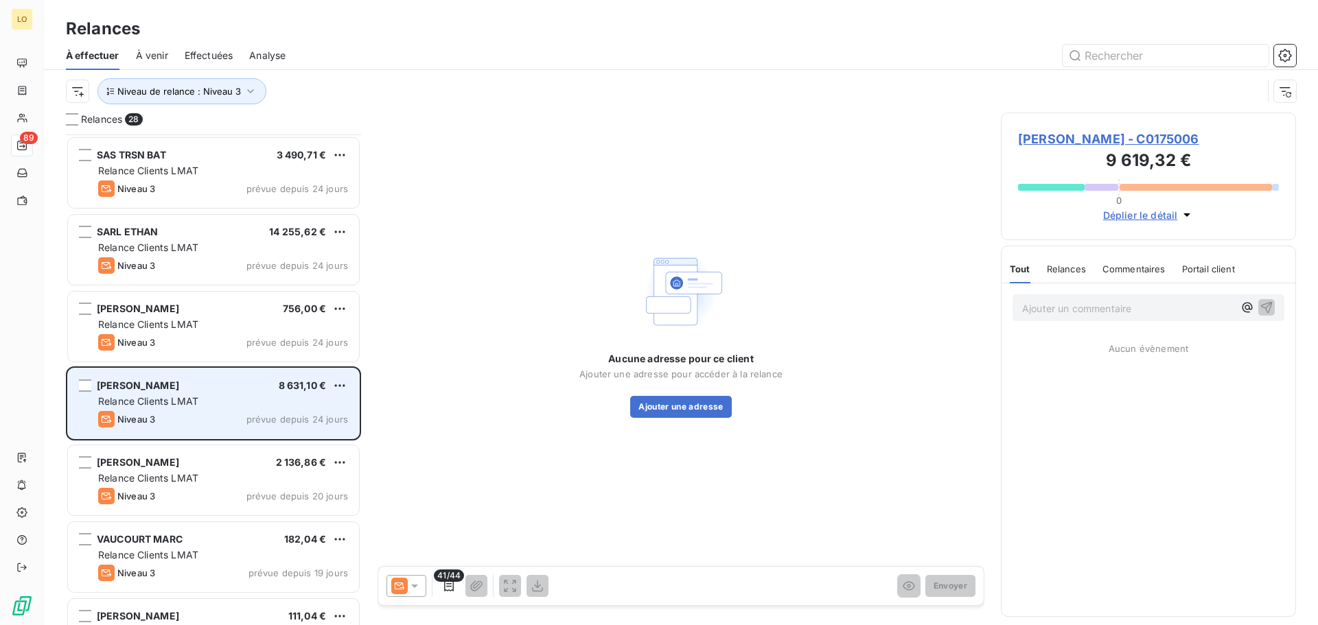
scroll to position [702, 0]
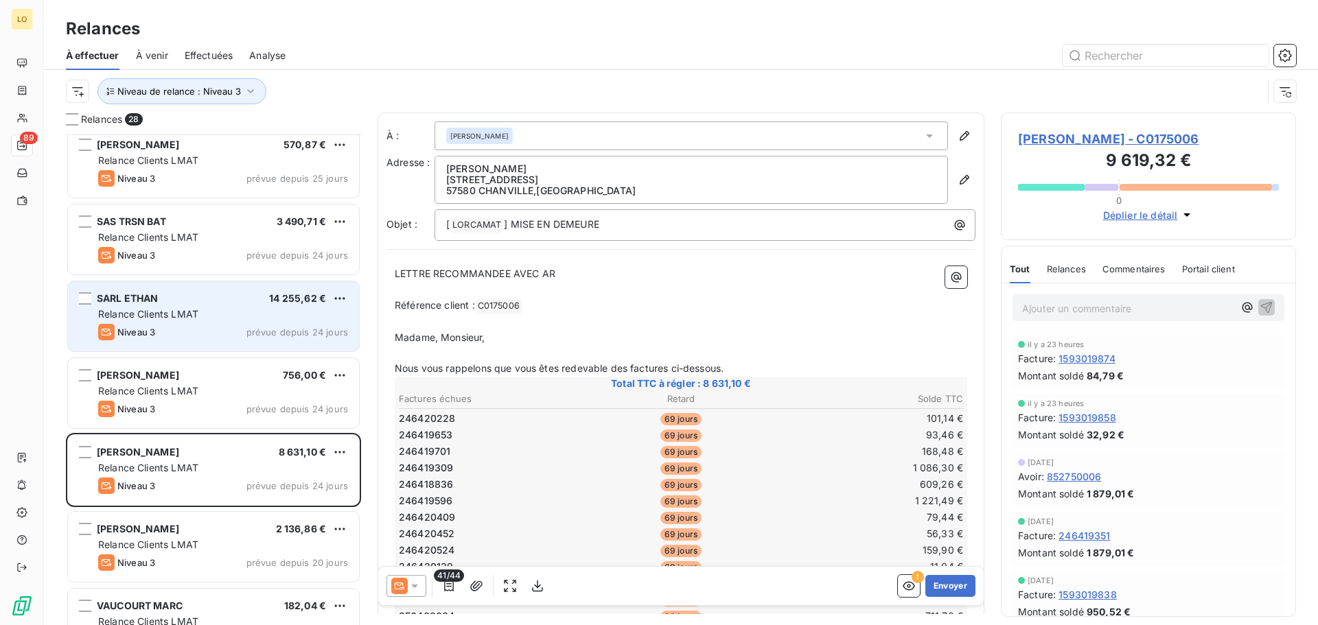
click at [222, 335] on div "Niveau 3 prévue depuis 24 jours" at bounding box center [223, 332] width 250 height 16
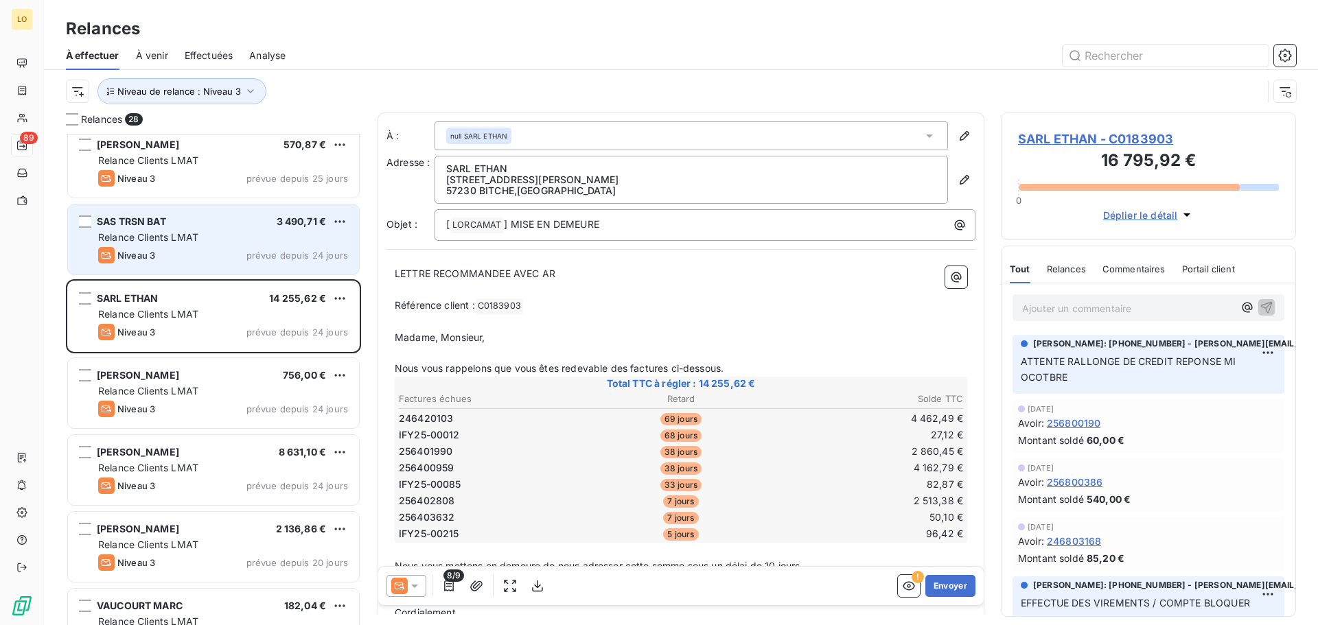
click at [227, 229] on div "SAS TRSN BAT 3 490,71 € Relance Clients LMAT Niveau 3 prévue depuis 24 jours" at bounding box center [213, 240] width 291 height 70
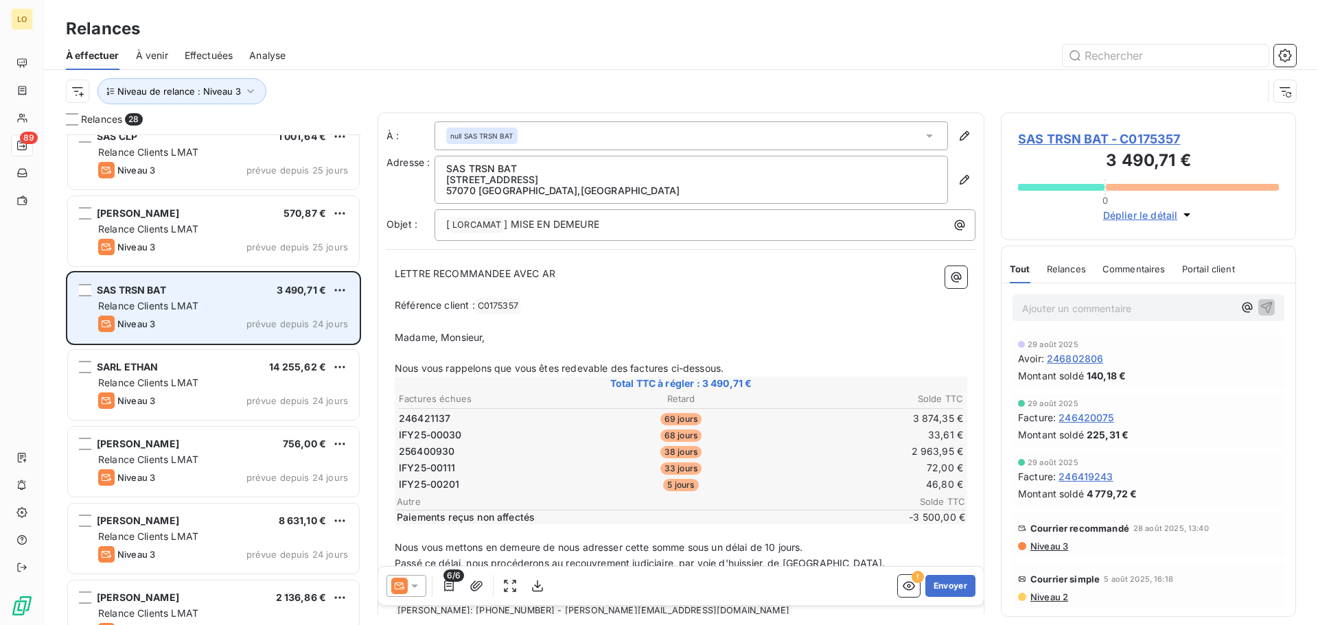
scroll to position [564, 0]
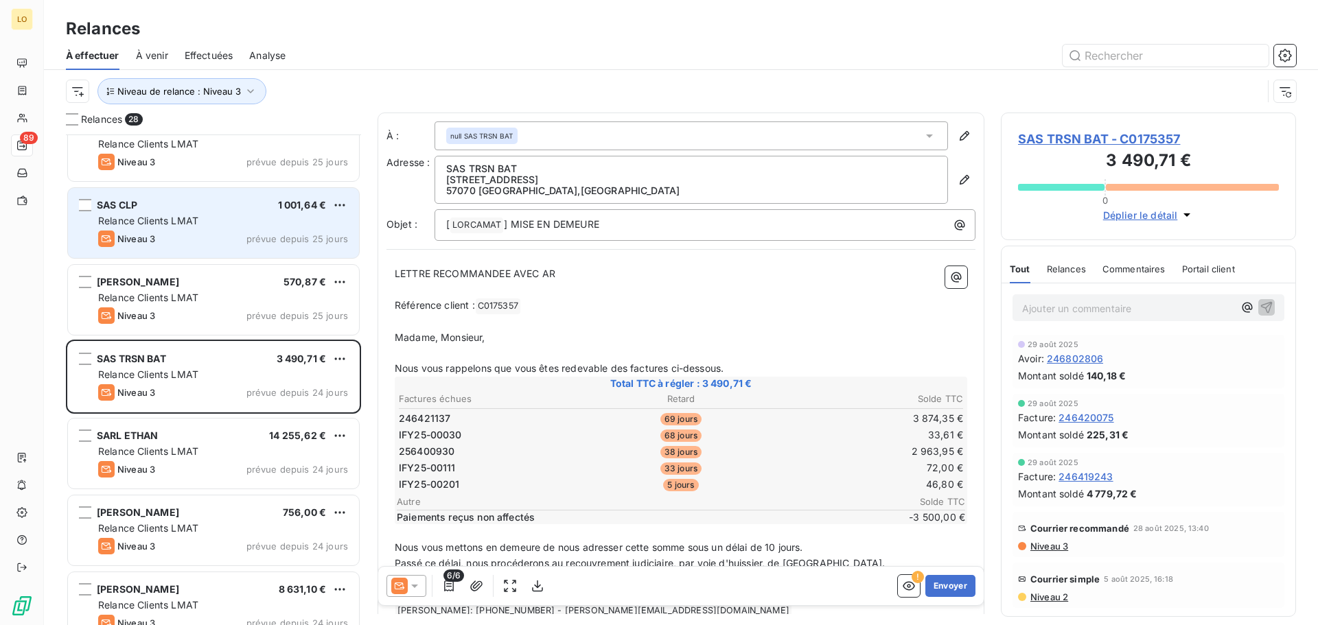
click at [200, 207] on div "SAS CLP 1 001,64 €" at bounding box center [223, 205] width 250 height 12
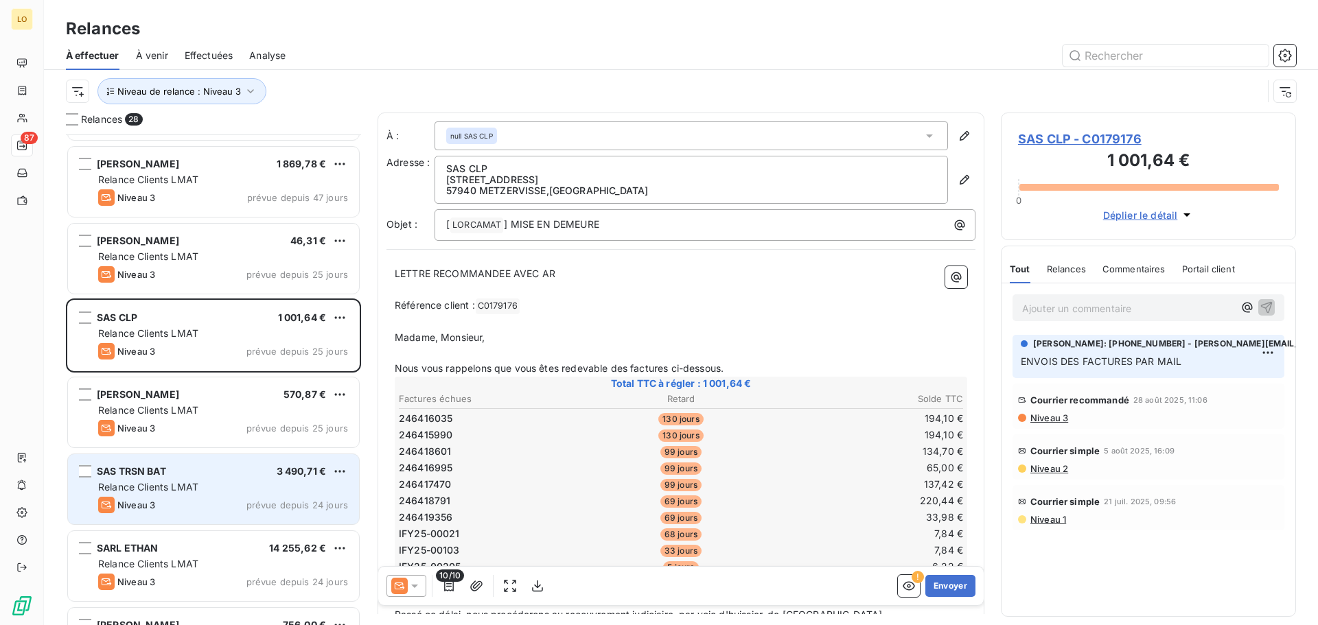
scroll to position [427, 0]
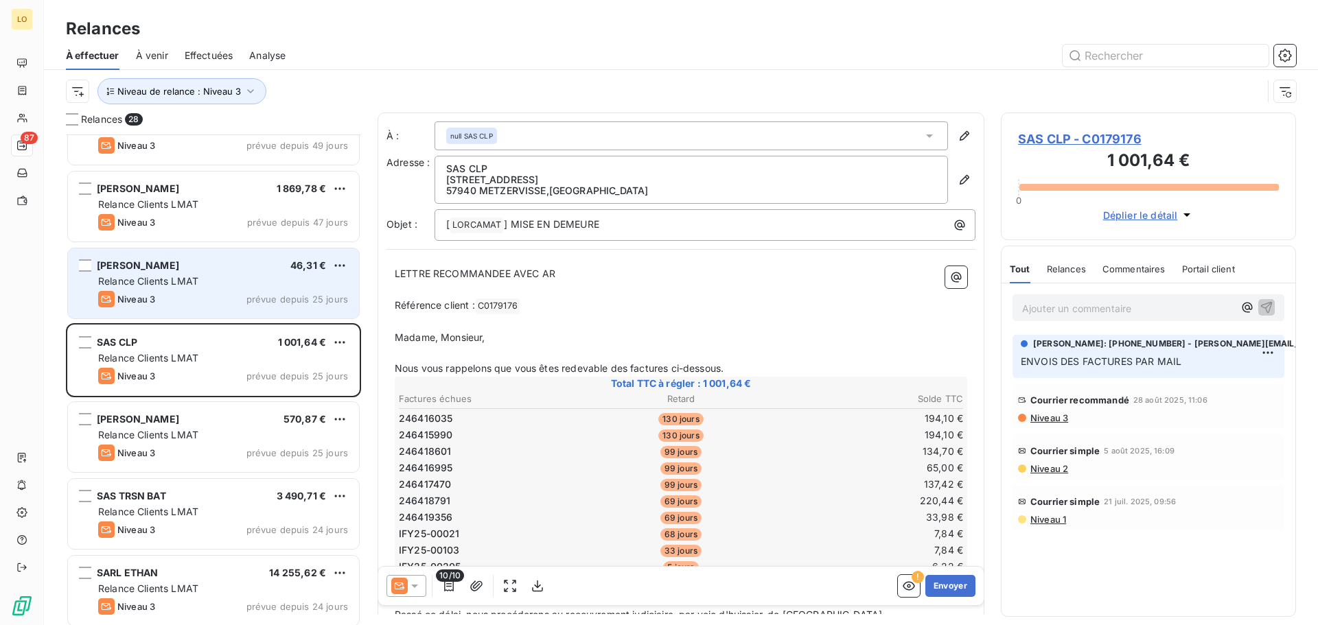
click at [243, 311] on div "[PERSON_NAME] 46,31 € Relance Clients LMAT Niveau 3 prévue depuis 25 jours" at bounding box center [213, 284] width 291 height 70
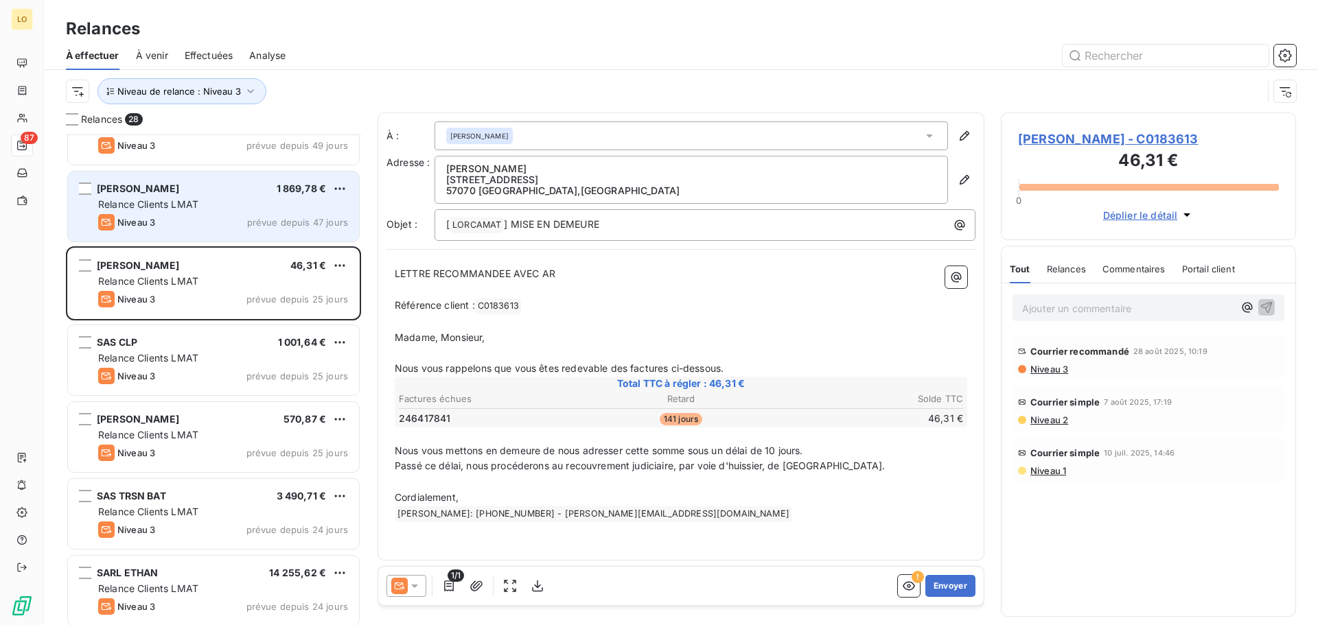
click at [216, 219] on div "Niveau 3 prévue depuis 47 jours" at bounding box center [223, 222] width 250 height 16
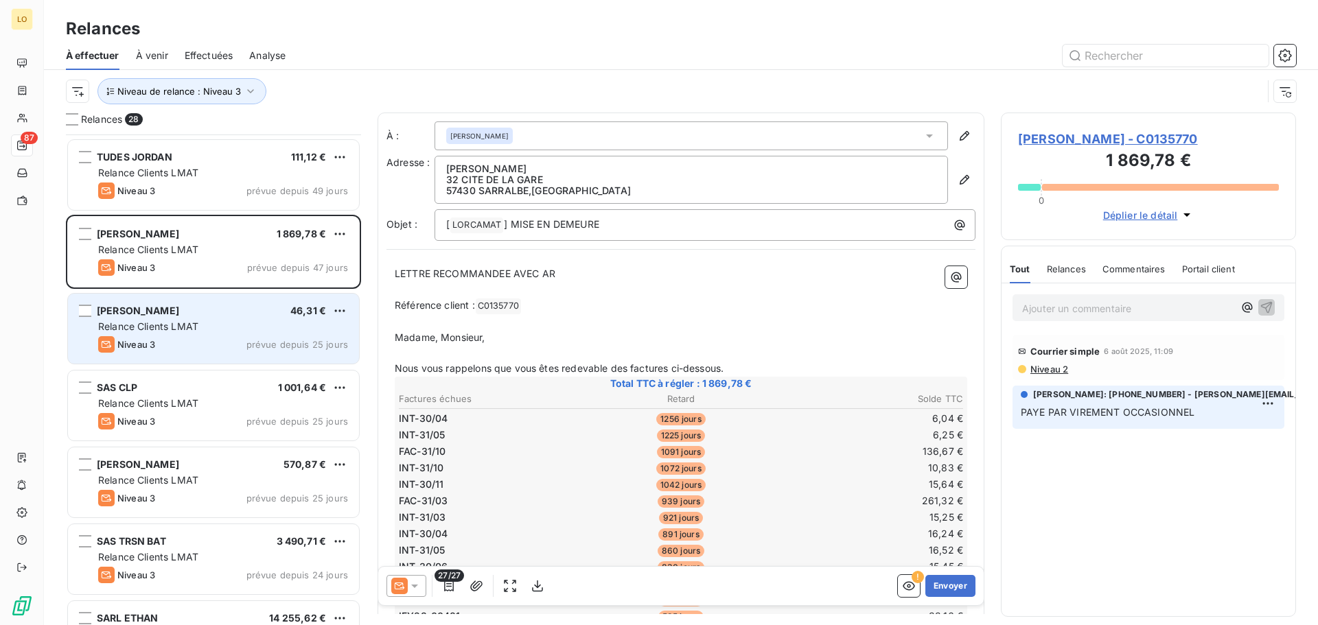
scroll to position [358, 0]
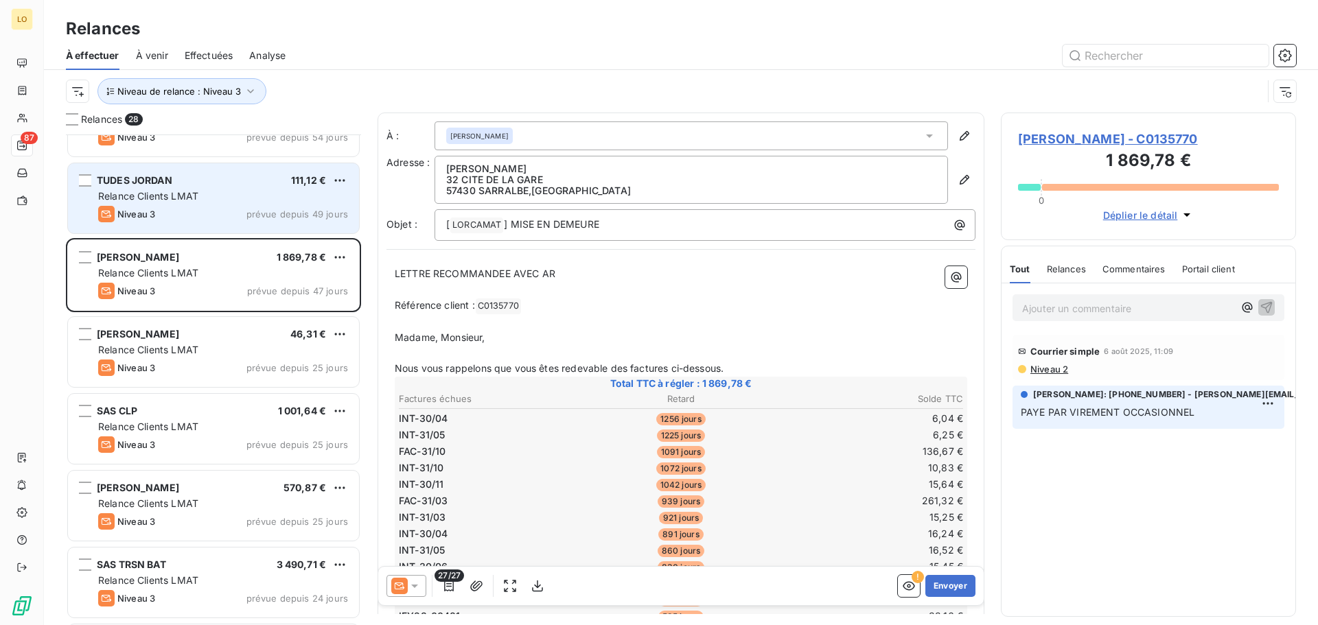
click at [182, 212] on div "Niveau 3 prévue depuis 49 jours" at bounding box center [223, 214] width 250 height 16
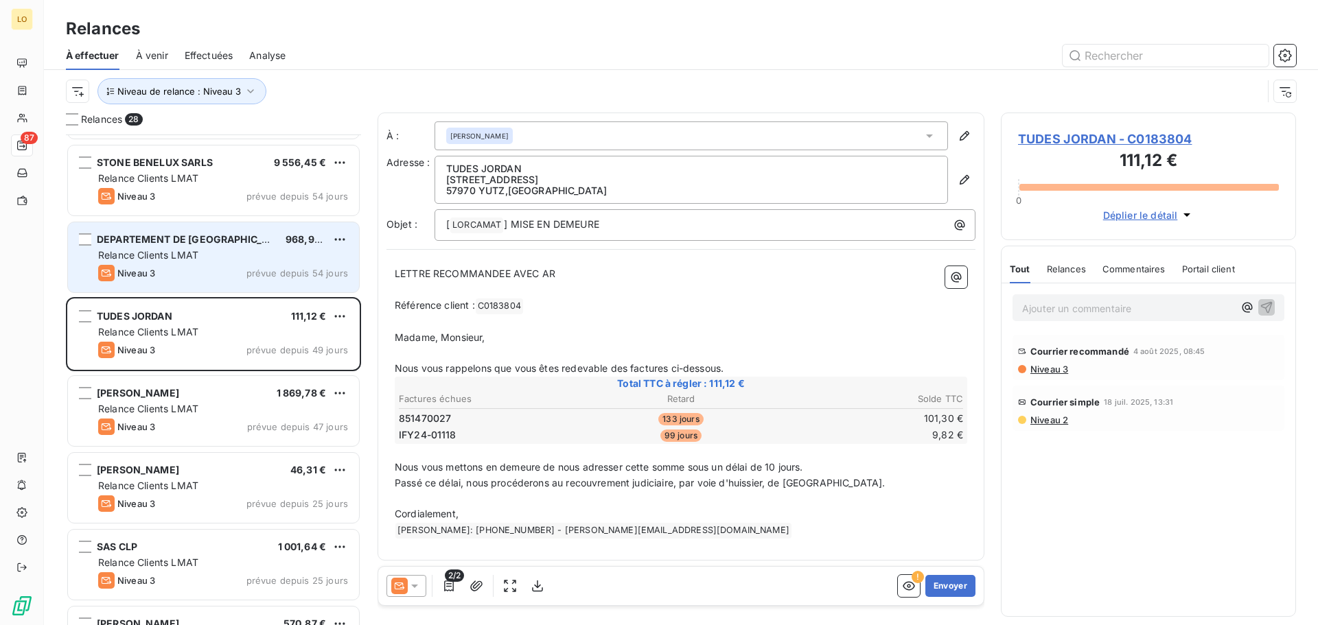
scroll to position [221, 0]
click at [218, 241] on span "DEPARTEMENT DE [GEOGRAPHIC_DATA]" at bounding box center [194, 241] width 194 height 12
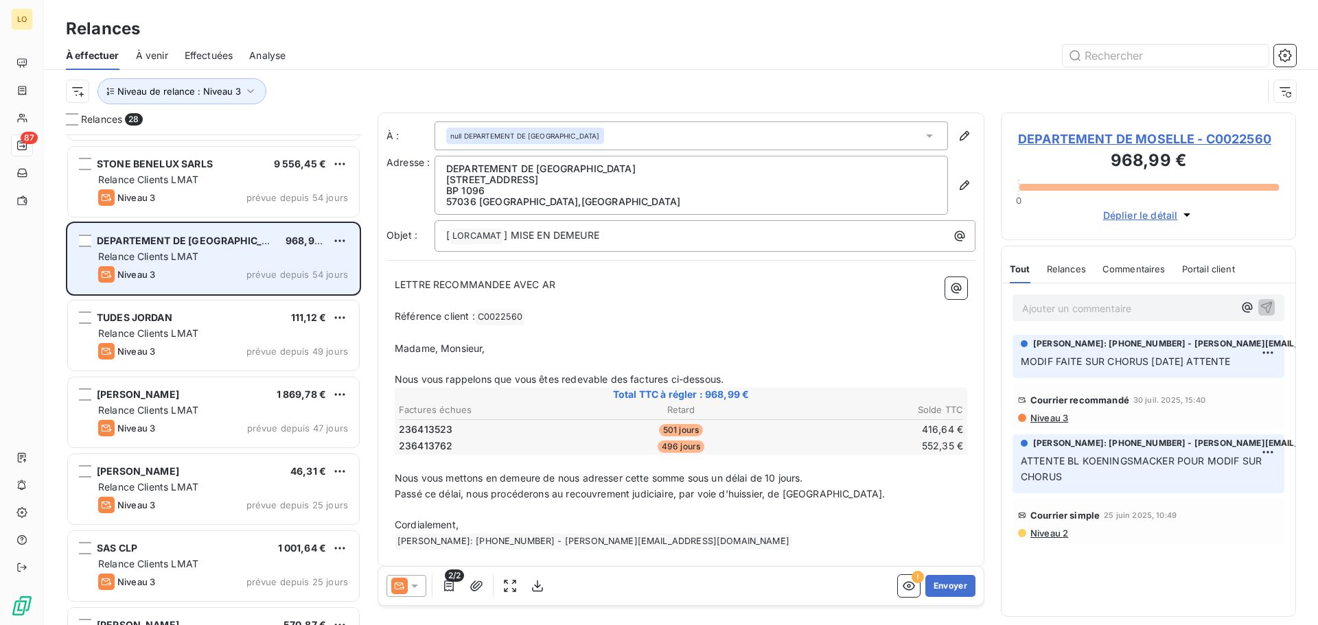
scroll to position [152, 0]
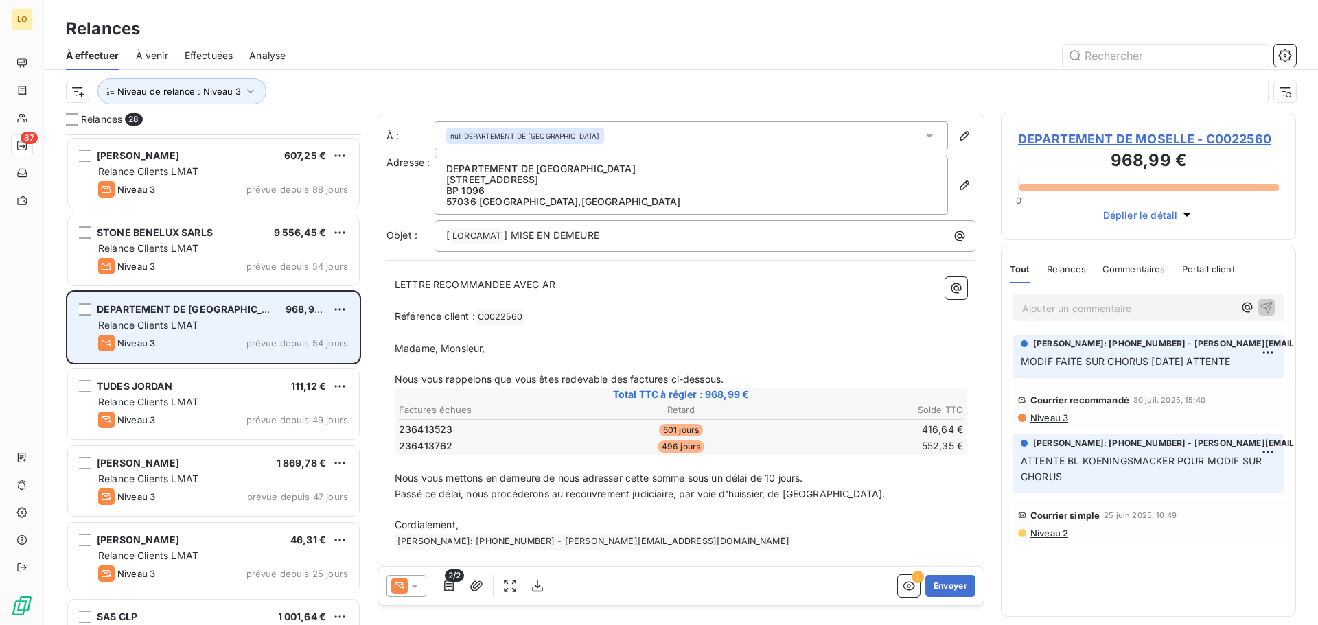
click at [218, 241] on div "STONE BENELUX SARLS 9 556,45 € Relance Clients LMAT Niveau 3 prévue depuis 54 j…" at bounding box center [213, 251] width 291 height 70
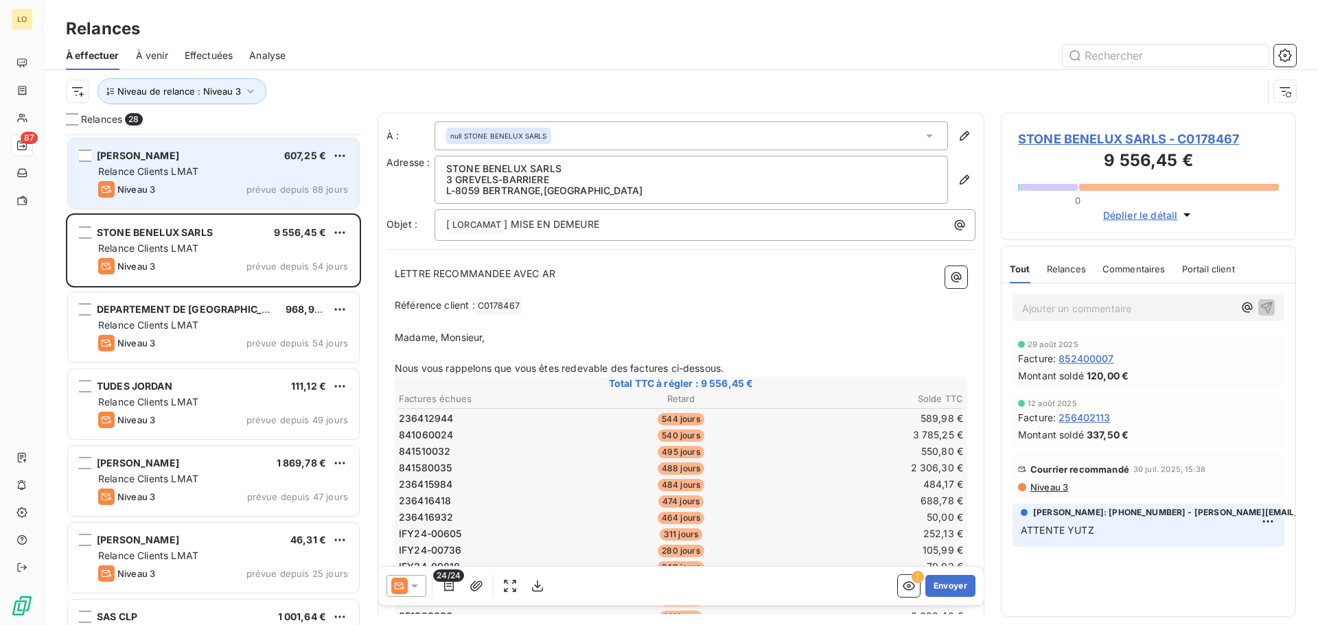
click at [220, 192] on div "Niveau 3 prévue depuis 88 jours" at bounding box center [223, 189] width 250 height 16
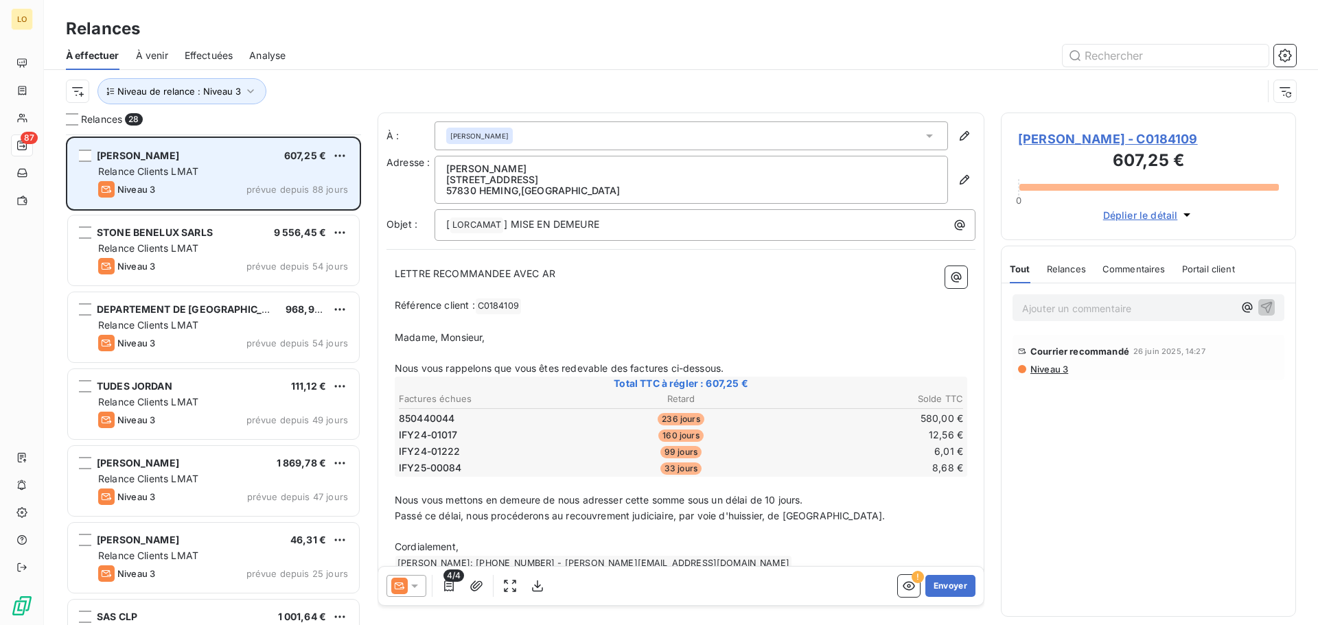
scroll to position [84, 0]
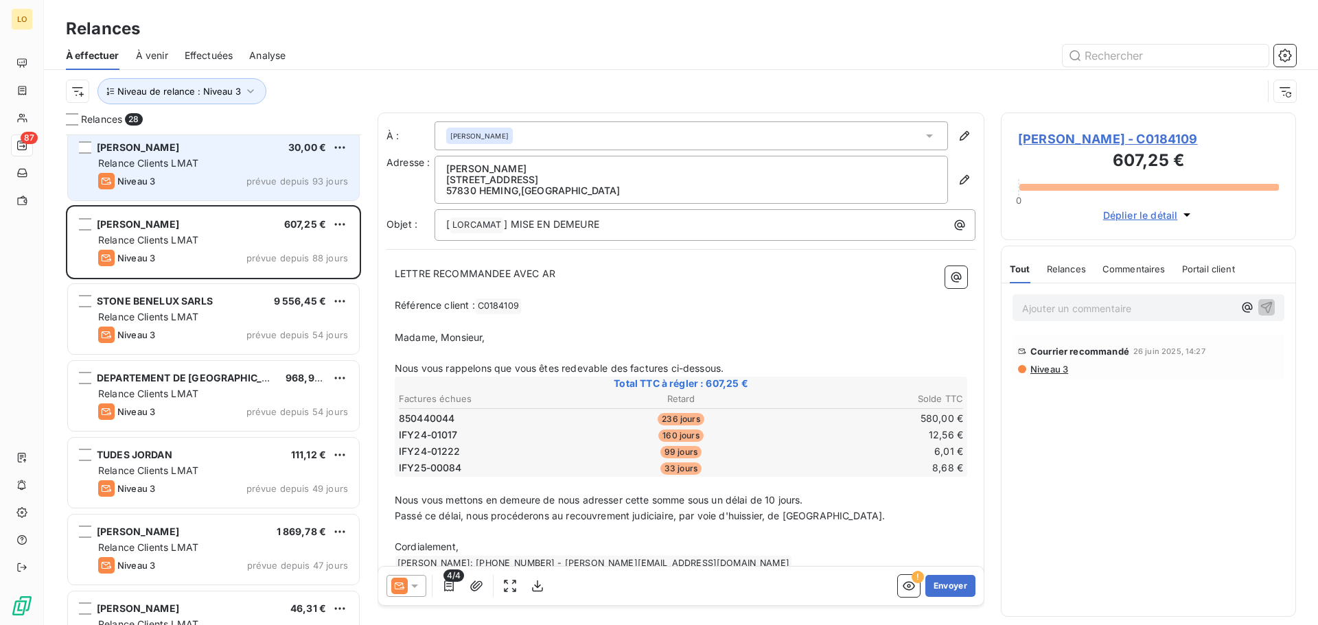
click at [209, 177] on div "Niveau 3 prévue depuis 93 jours" at bounding box center [223, 181] width 250 height 16
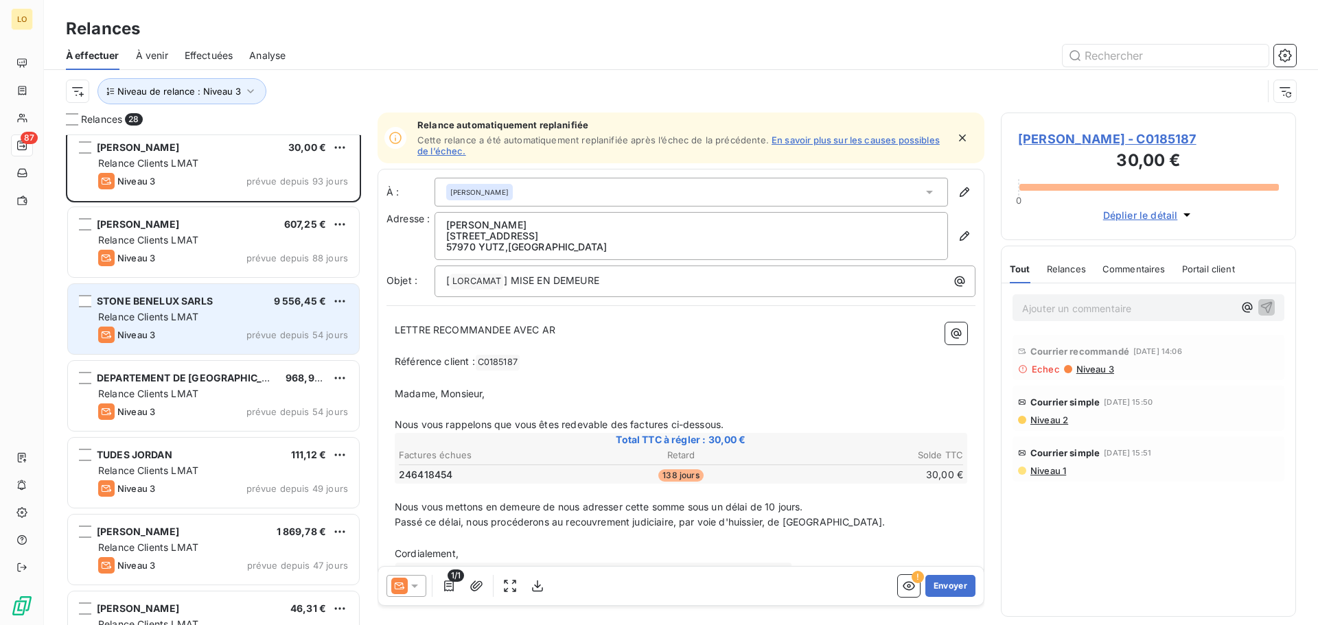
scroll to position [15, 0]
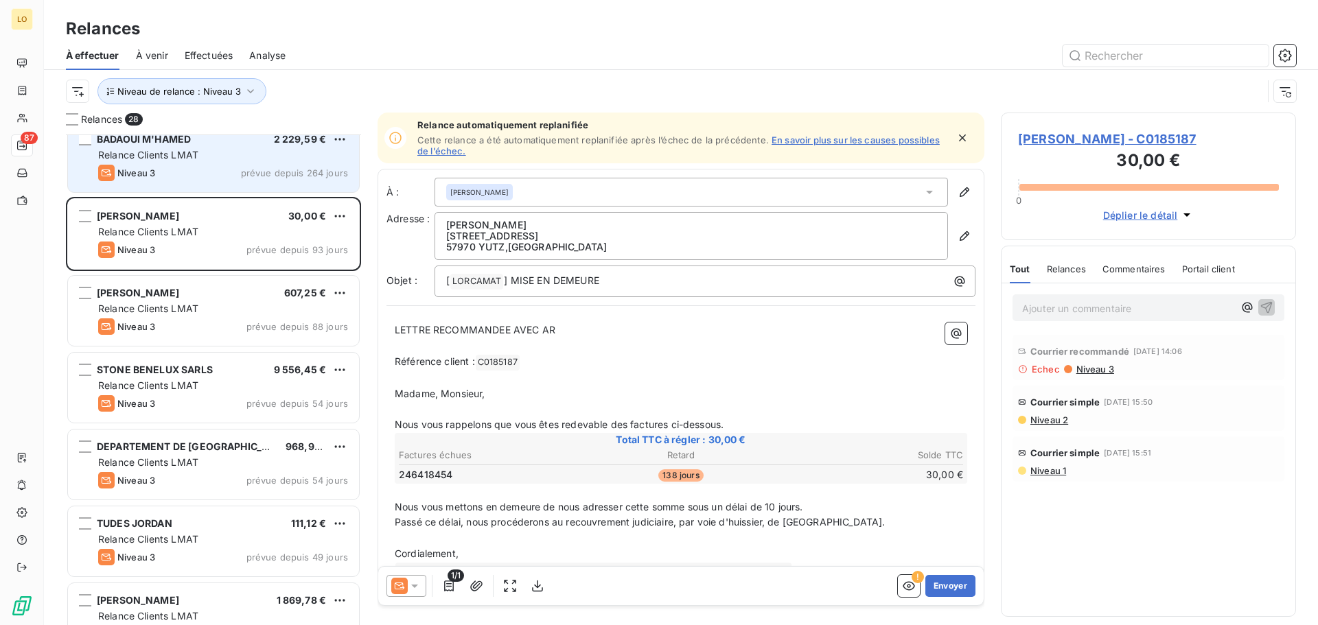
click at [187, 187] on div "BADAOUI M'HAMED 2 229,59 € Relance Clients LMAT Niveau 3 prévue depuis 264 jours" at bounding box center [213, 157] width 291 height 70
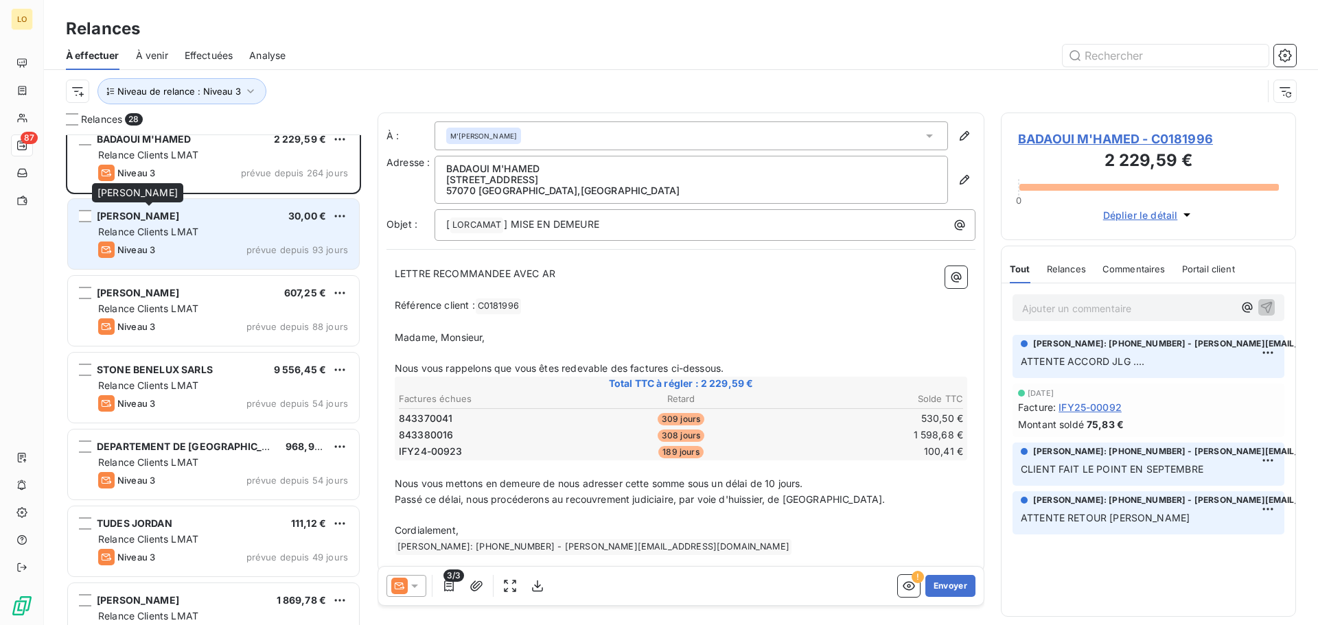
click at [179, 220] on span "[PERSON_NAME]" at bounding box center [138, 216] width 82 height 12
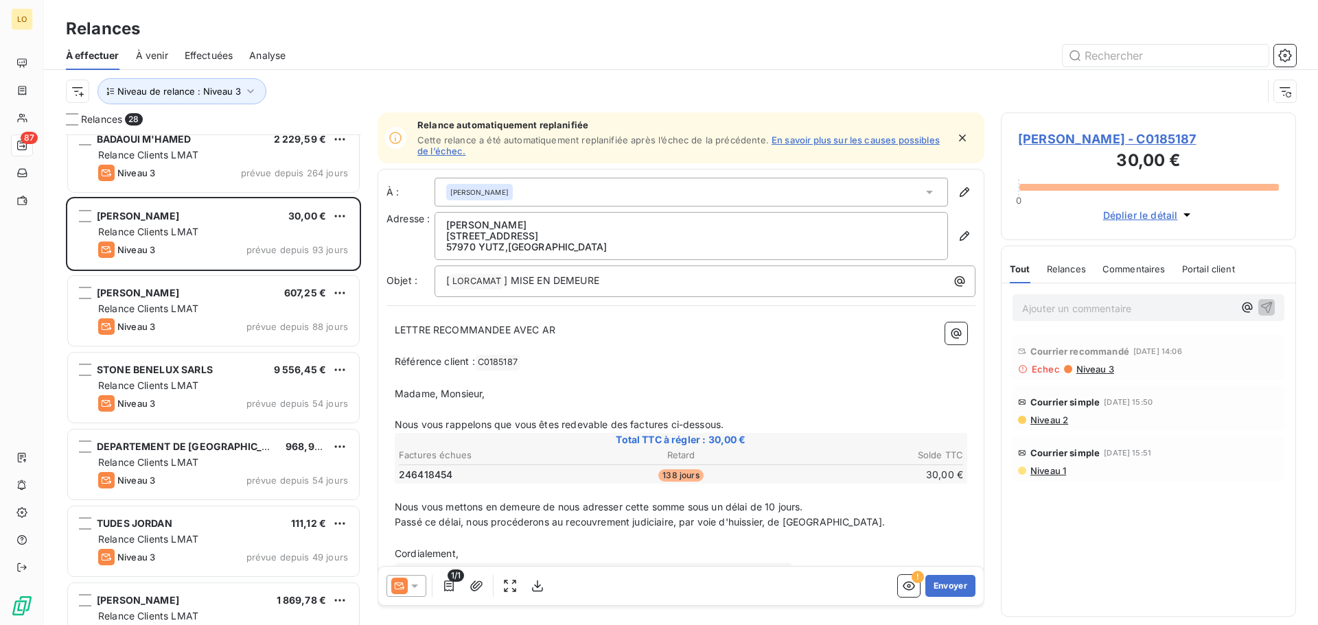
click at [1104, 371] on span "Niveau 3" at bounding box center [1094, 369] width 39 height 11
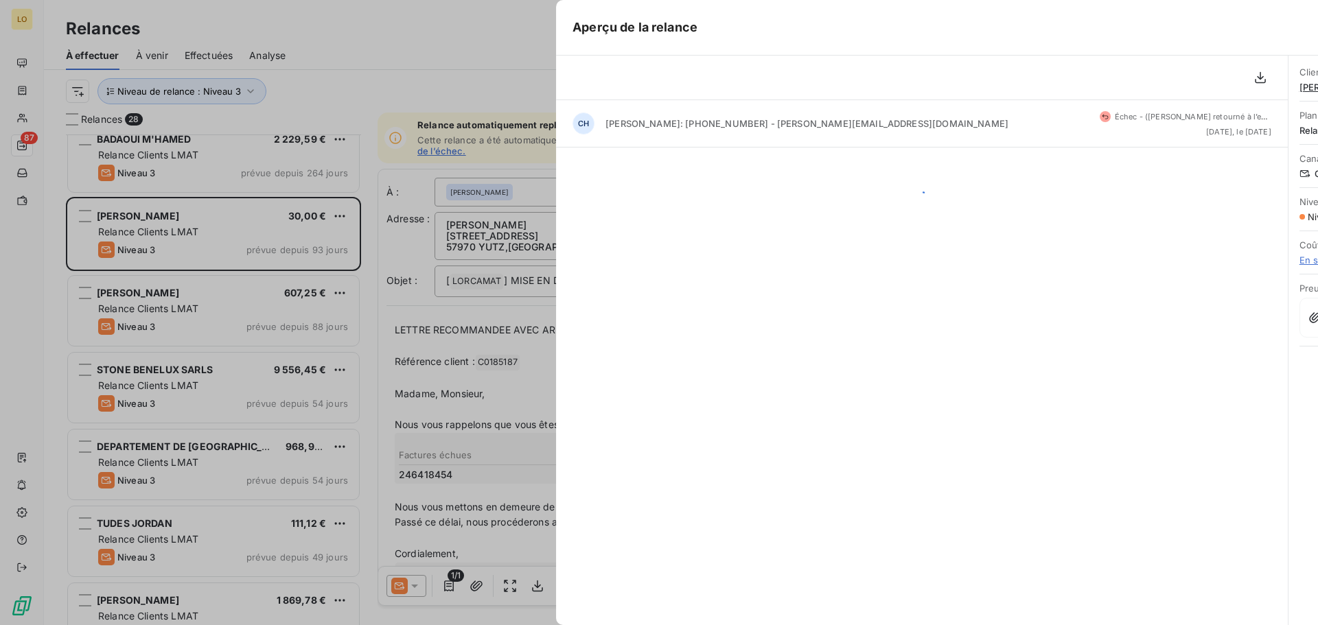
scroll to position [481, 285]
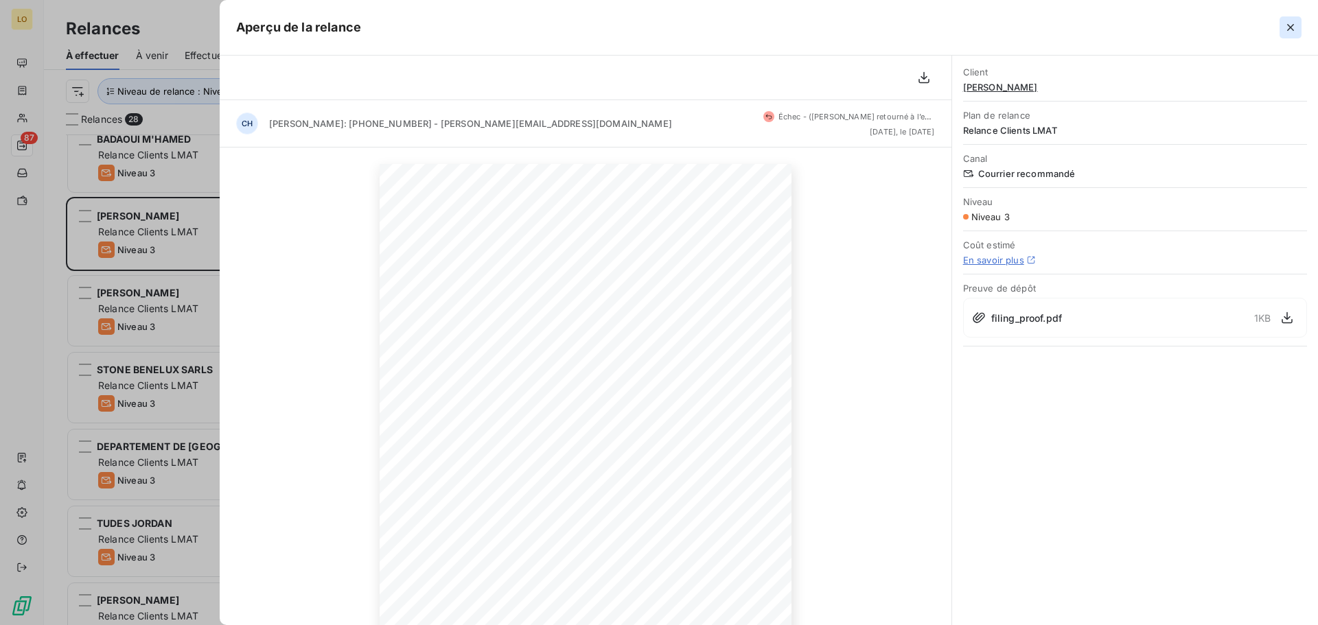
click at [1289, 30] on icon "button" at bounding box center [1290, 27] width 7 height 7
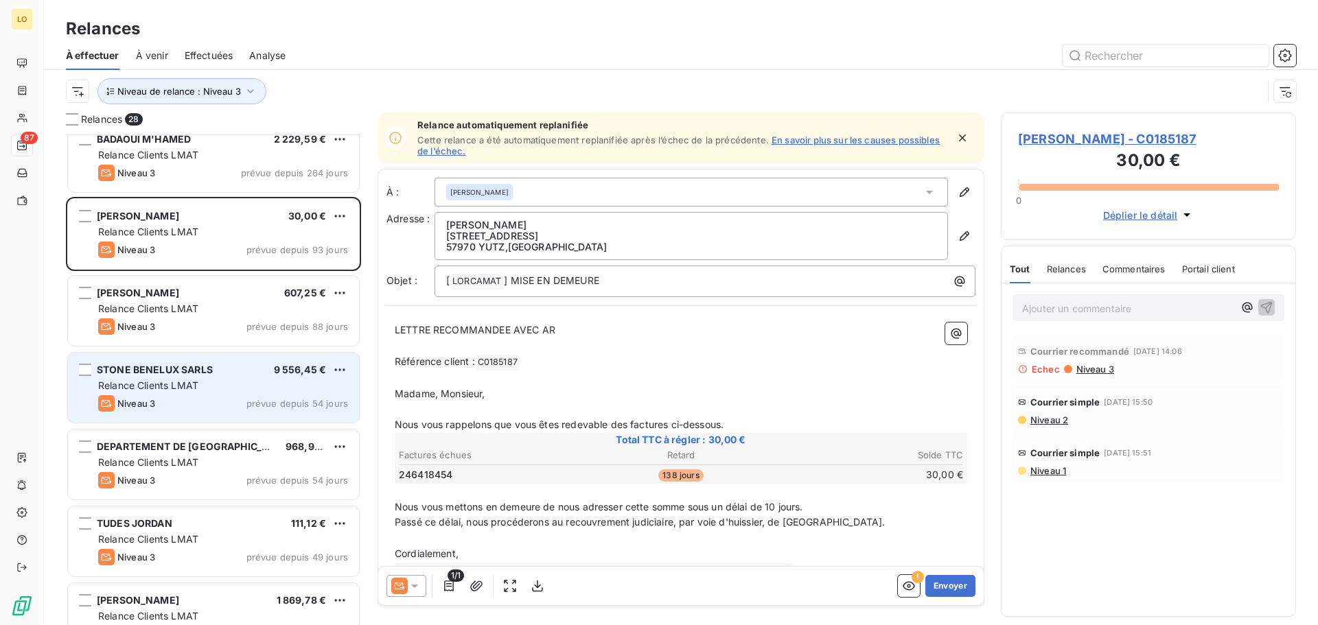
scroll to position [0, 0]
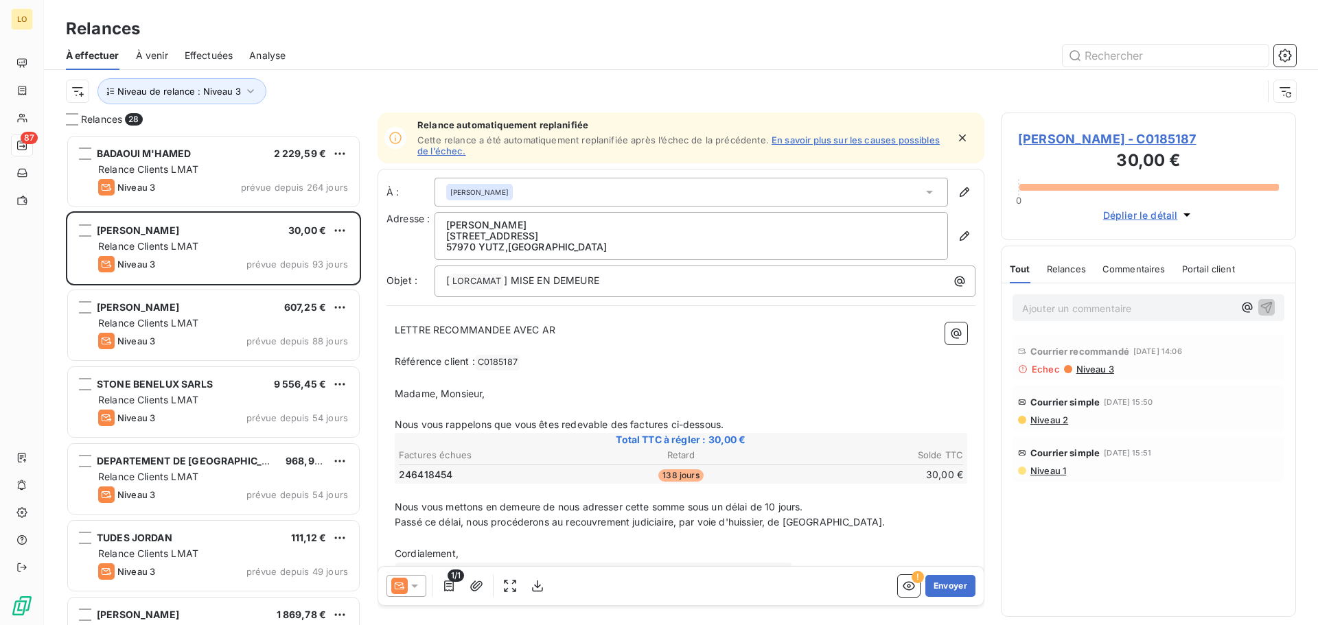
click at [1082, 370] on span "Niveau 3" at bounding box center [1094, 369] width 39 height 11
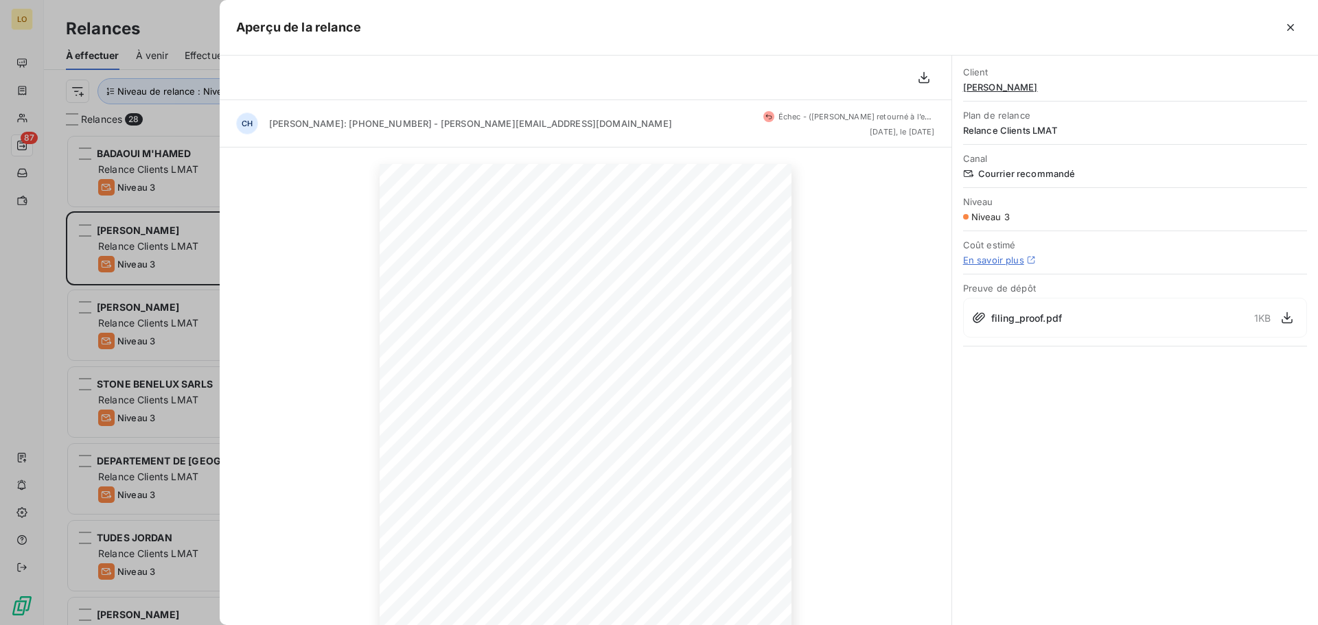
click at [1286, 28] on icon "button" at bounding box center [1291, 28] width 14 height 14
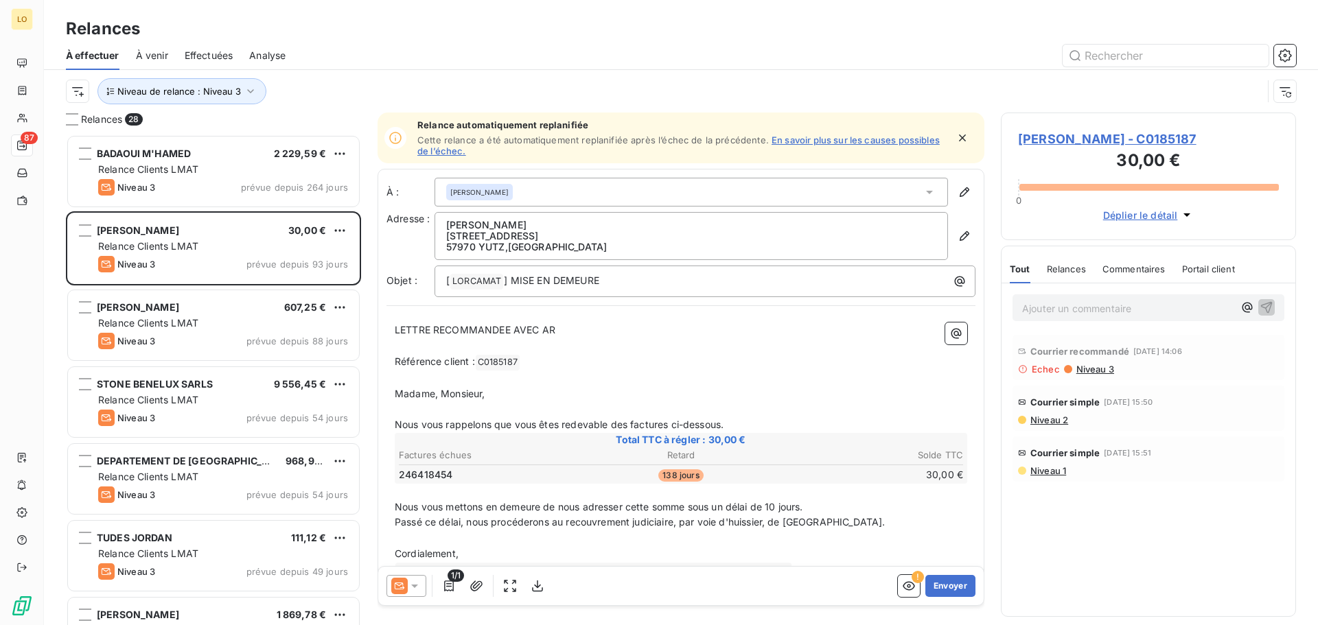
click at [1087, 369] on span "Niveau 3" at bounding box center [1094, 369] width 39 height 11
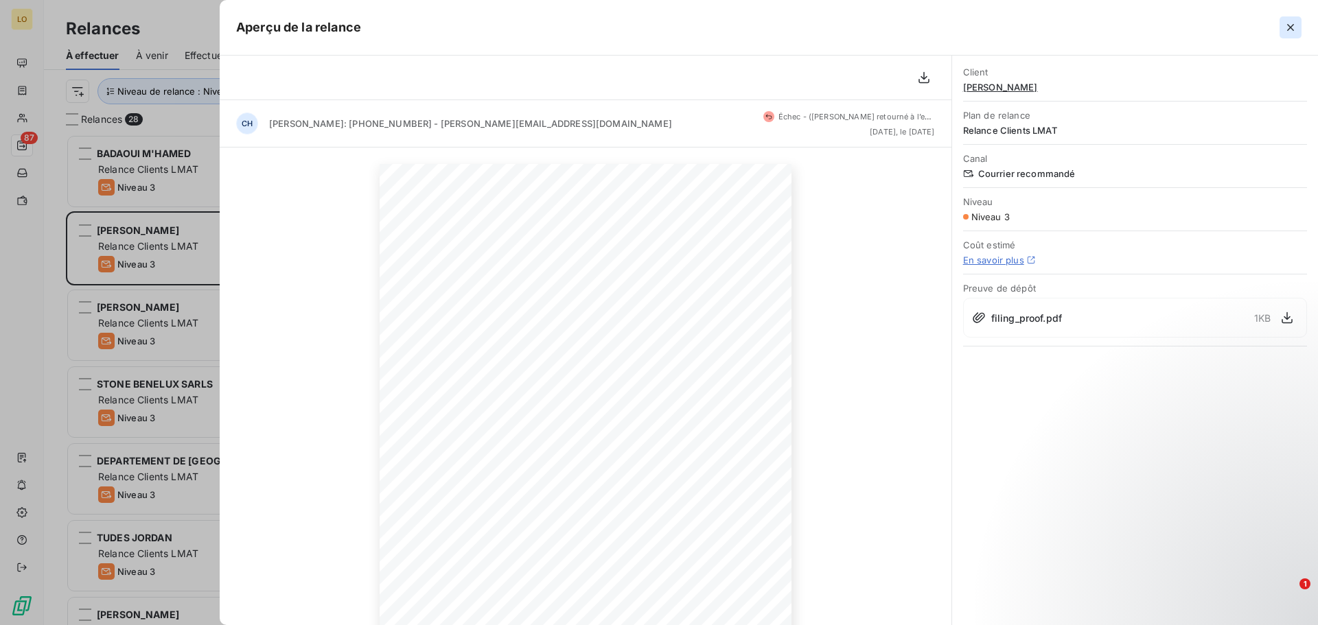
click at [1290, 30] on icon "button" at bounding box center [1291, 28] width 14 height 14
